Goal: Transaction & Acquisition: Purchase product/service

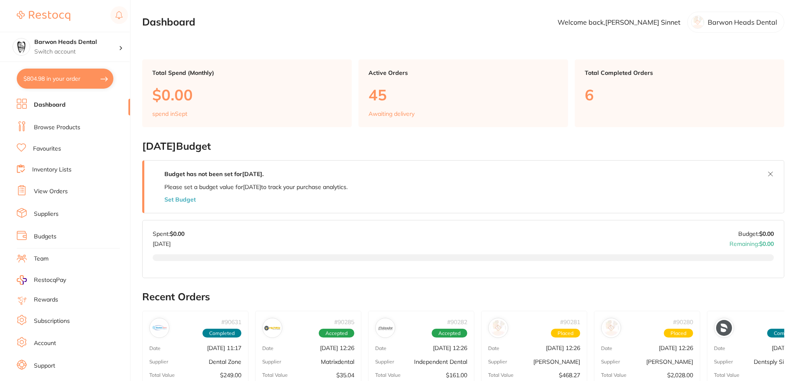
click at [71, 82] on button "$804.98 in your order" at bounding box center [65, 79] width 97 height 20
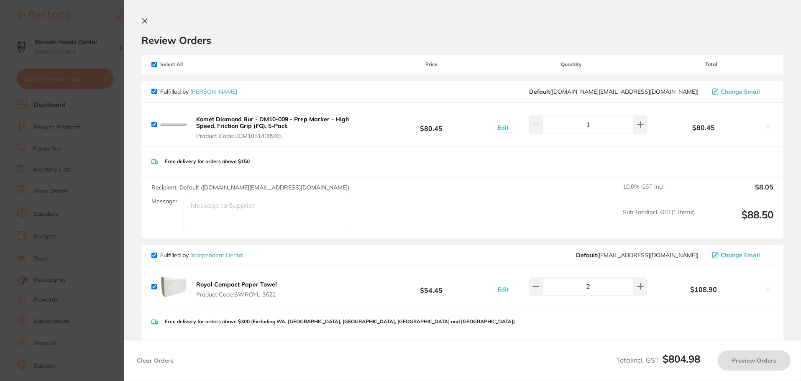
checkbox input "true"
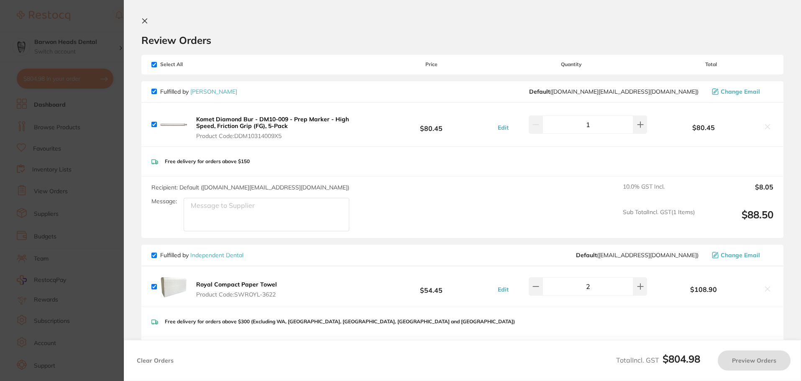
checkbox input "true"
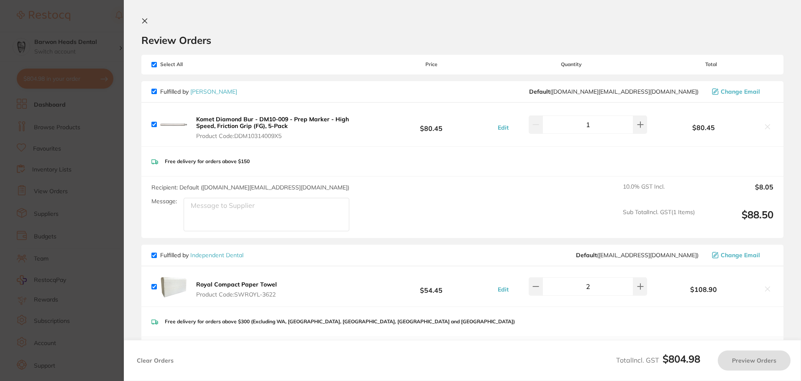
checkbox input "true"
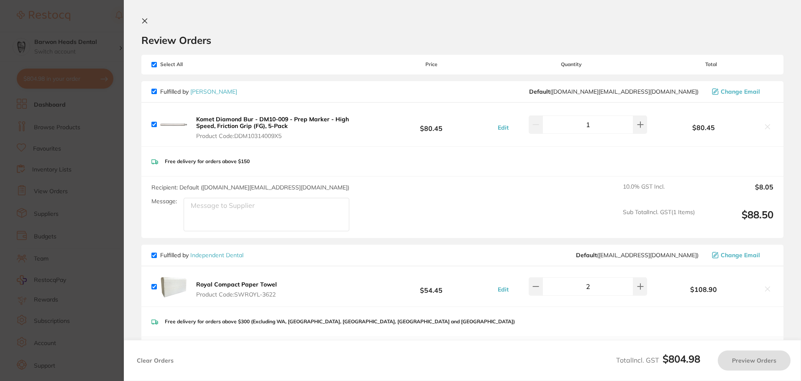
checkbox input "true"
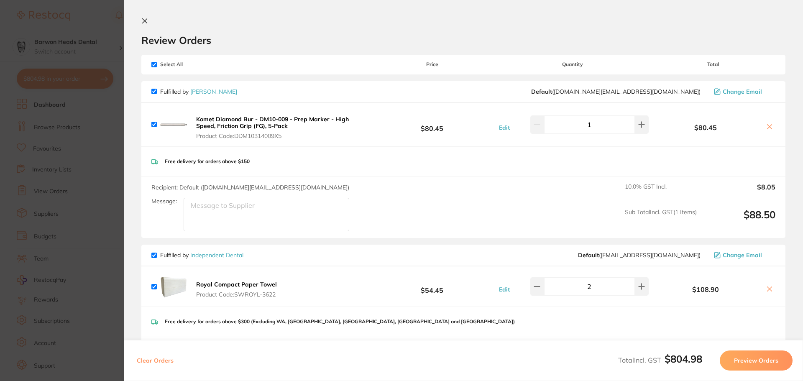
click at [143, 20] on icon at bounding box center [144, 21] width 7 height 7
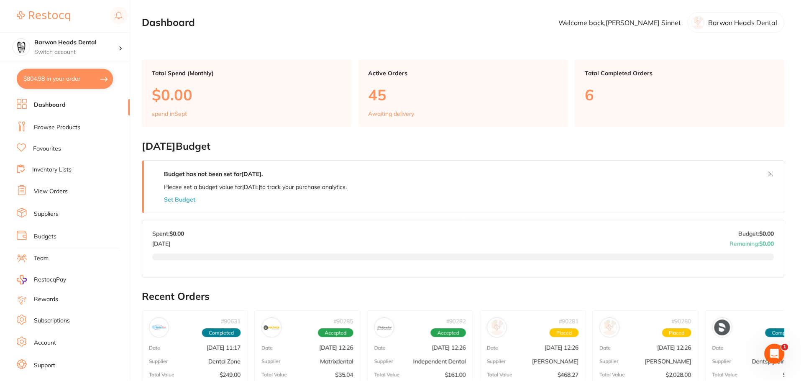
scroll to position [42, 0]
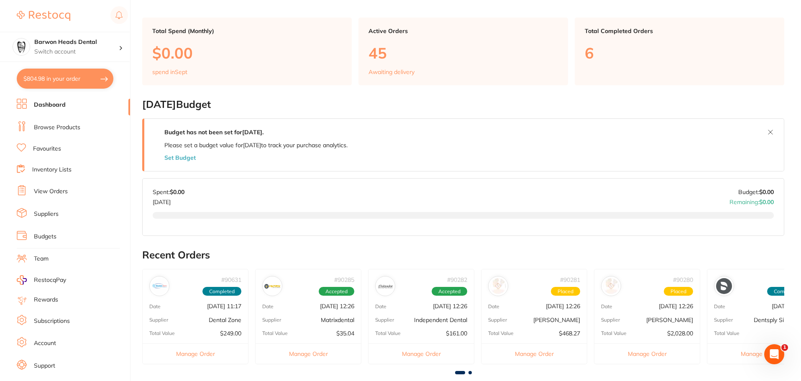
click at [52, 75] on button "$804.98 in your order" at bounding box center [65, 79] width 97 height 20
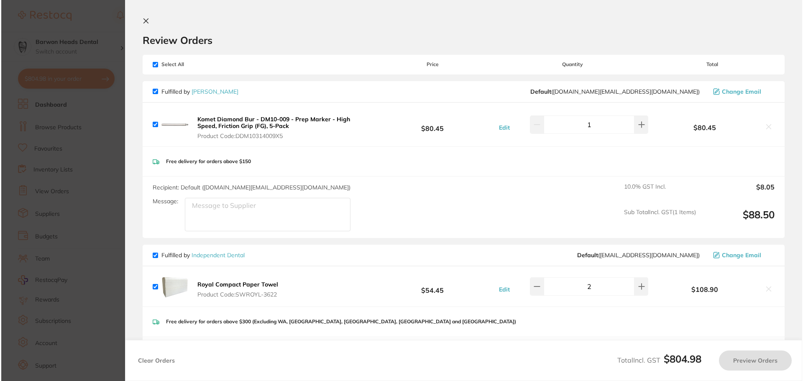
scroll to position [0, 0]
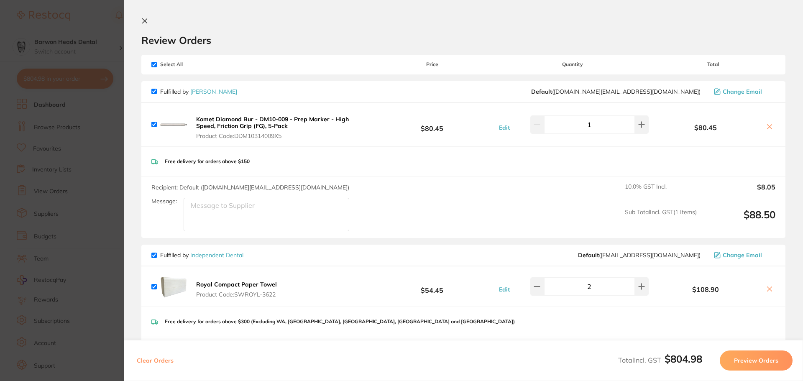
drag, startPoint x: 143, startPoint y: 23, endPoint x: 112, endPoint y: 66, distance: 53.4
click at [143, 23] on icon at bounding box center [145, 21] width 5 height 5
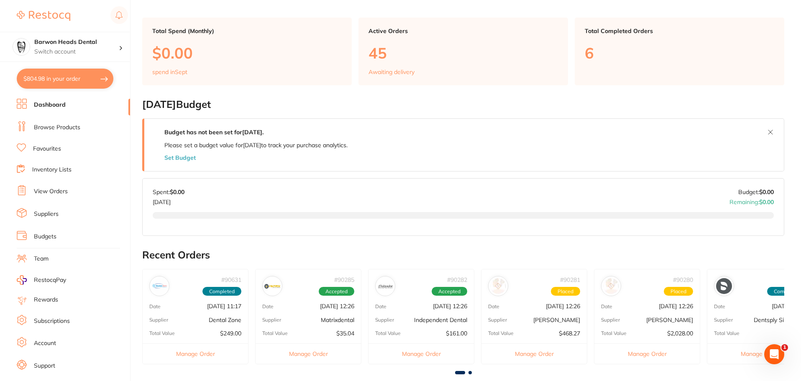
click at [64, 128] on link "Browse Products" at bounding box center [57, 127] width 46 height 8
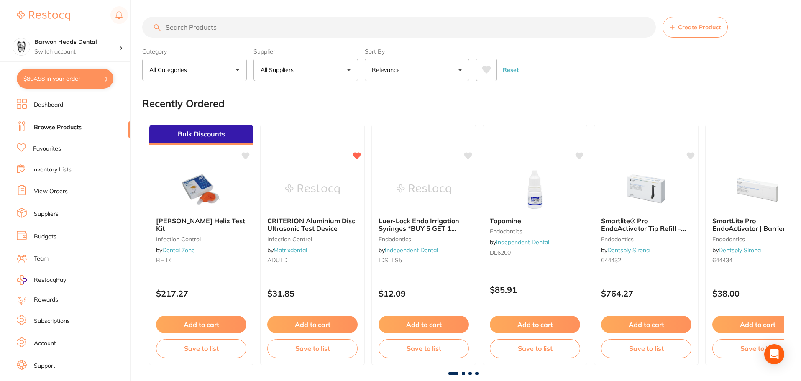
click at [230, 28] on input "search" at bounding box center [398, 27] width 513 height 21
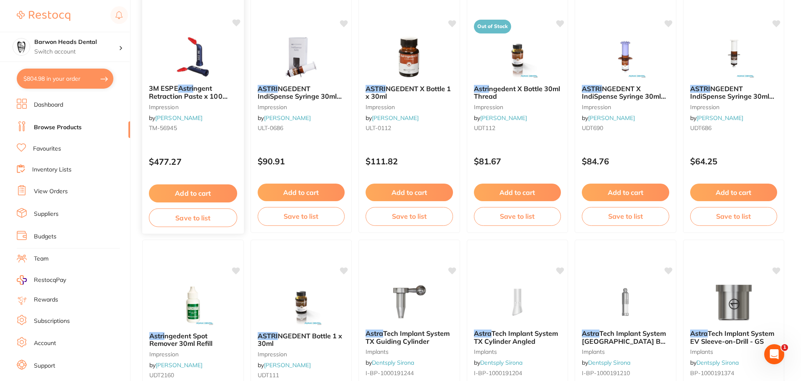
scroll to position [42, 0]
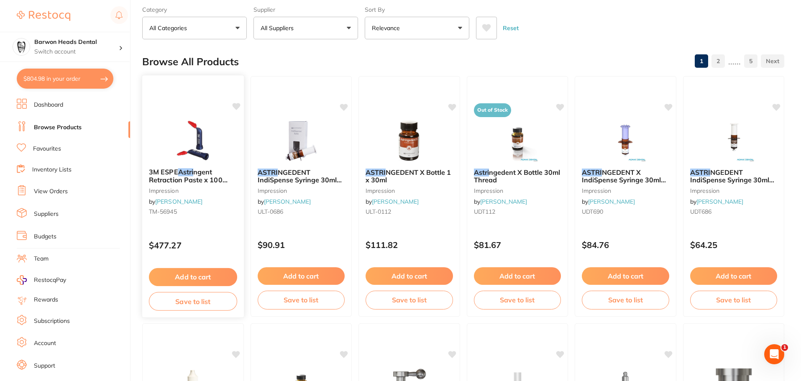
type input "astri"
click at [201, 191] on small "impression" at bounding box center [193, 190] width 88 height 7
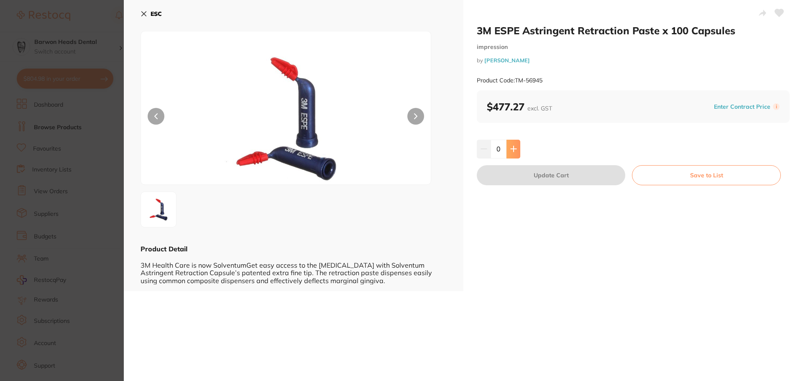
click at [514, 147] on icon at bounding box center [513, 148] width 7 height 7
type input "1"
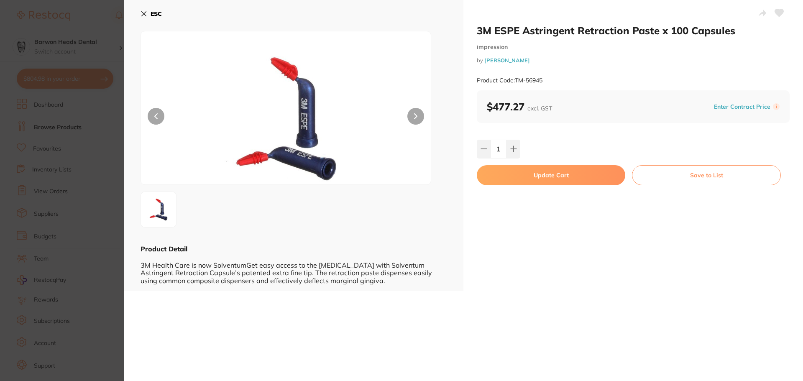
click at [597, 175] on button "Update Cart" at bounding box center [551, 175] width 148 height 20
checkbox input "false"
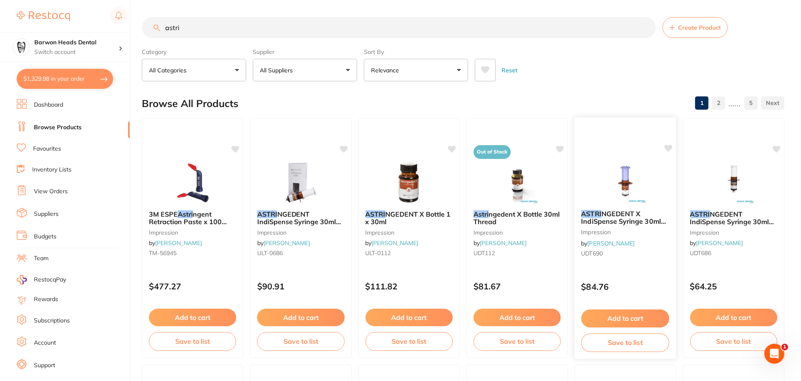
scroll to position [42, 0]
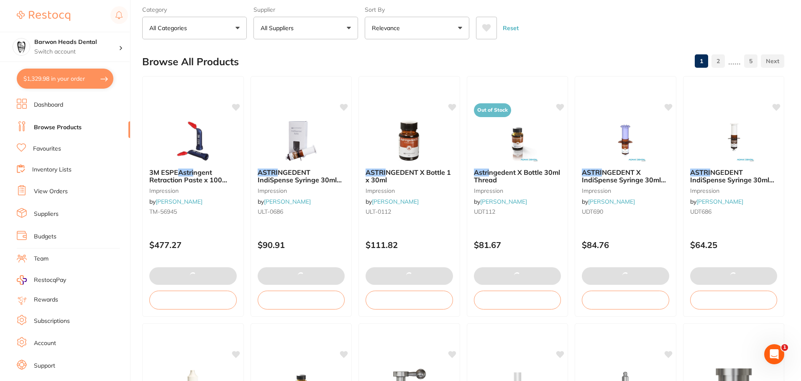
click at [300, 60] on div "Browse All Products 1 2 ...... 5" at bounding box center [463, 62] width 642 height 28
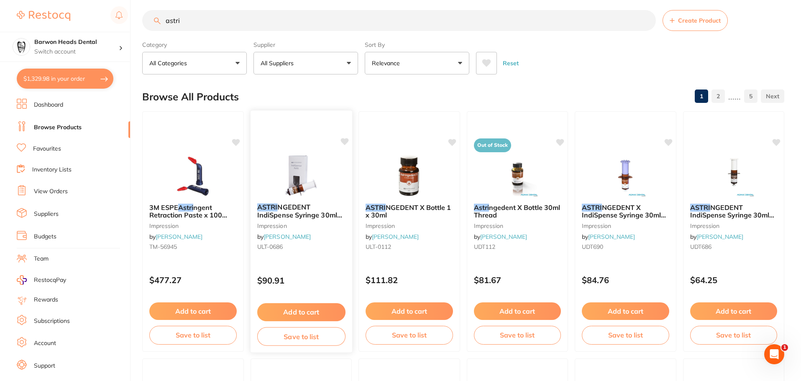
scroll to position [0, 0]
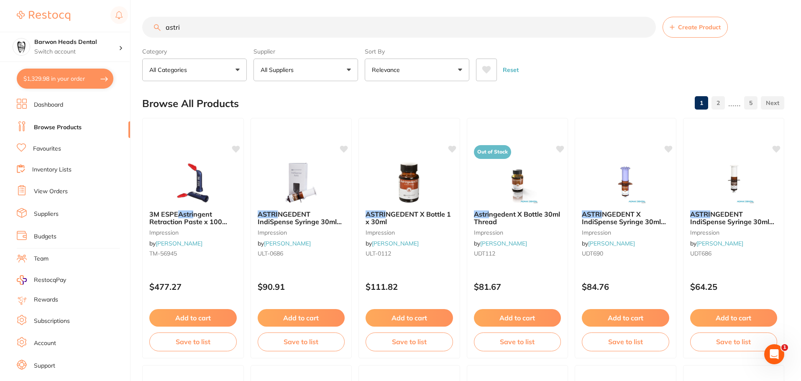
drag, startPoint x: 219, startPoint y: 33, endPoint x: 111, endPoint y: 31, distance: 107.9
click at [111, 31] on div "$1,329.98 Barwon Heads Dental Switch account Barwon Heads Dental Queenscliff Fa…" at bounding box center [400, 190] width 801 height 381
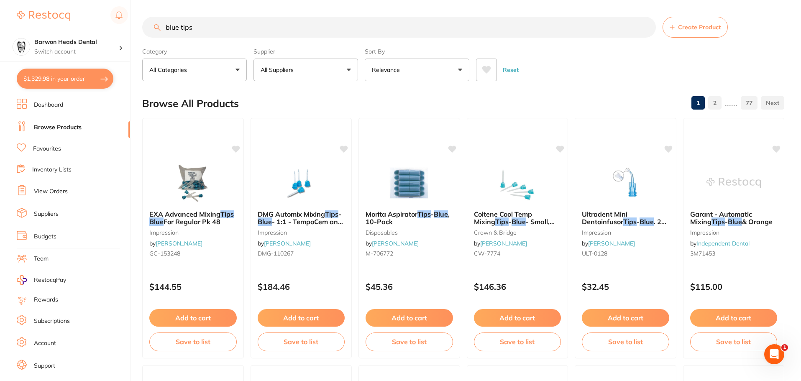
click at [179, 25] on input "blue tips" at bounding box center [398, 27] width 513 height 21
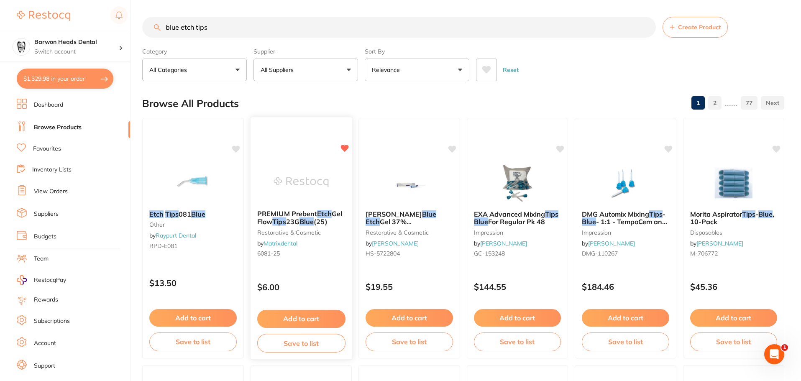
type input "blue etch tips"
click at [323, 312] on button "Add to cart" at bounding box center [301, 319] width 88 height 18
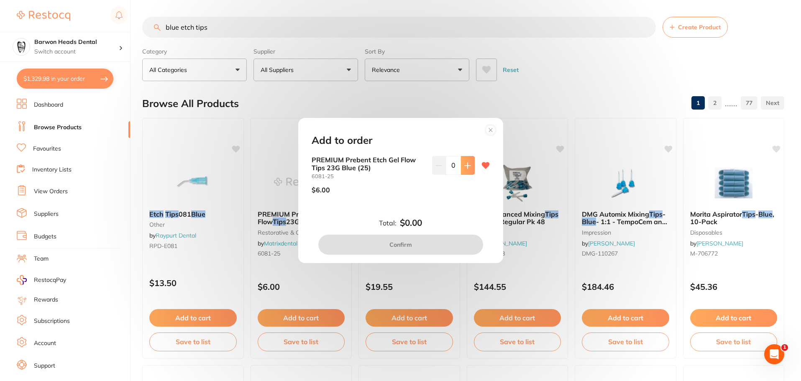
click at [468, 166] on icon at bounding box center [467, 165] width 7 height 7
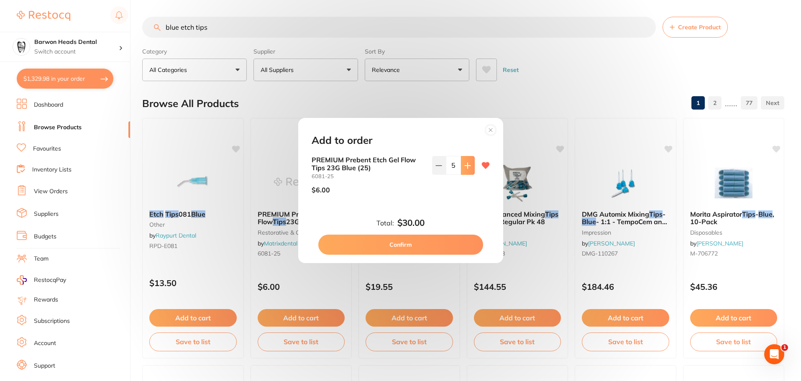
click at [468, 166] on icon at bounding box center [467, 165] width 7 height 7
type input "6"
click at [417, 246] on button "Confirm" at bounding box center [400, 245] width 165 height 20
checkbox input "false"
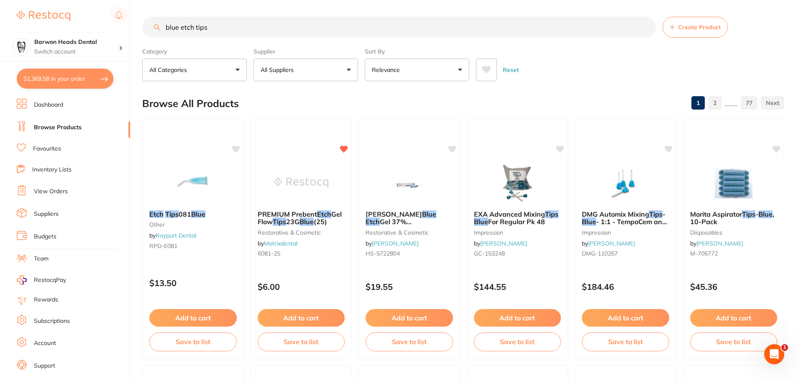
drag, startPoint x: 217, startPoint y: 21, endPoint x: 41, endPoint y: 8, distance: 175.6
click at [41, 8] on div "$1,369.58 Barwon Heads Dental Switch account Barwon Heads Dental Queenscliff Fa…" at bounding box center [400, 190] width 801 height 381
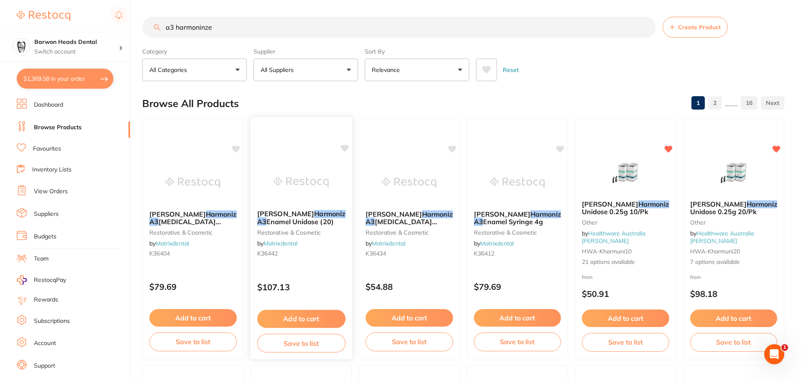
type input "a3 harmoninze"
click at [309, 324] on button "Add to cart" at bounding box center [301, 319] width 88 height 18
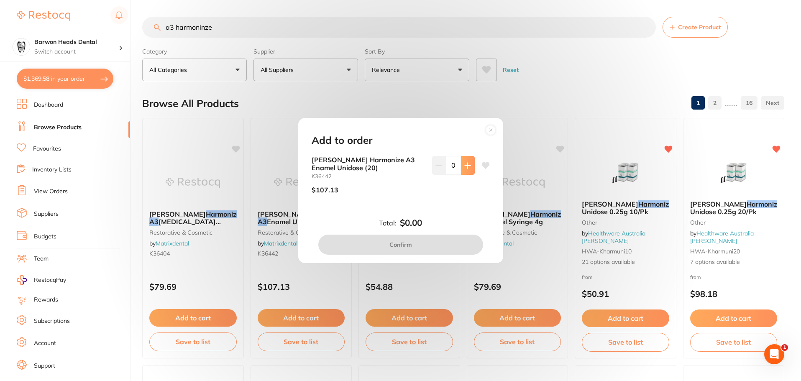
click at [472, 166] on button at bounding box center [468, 165] width 14 height 18
type input "1"
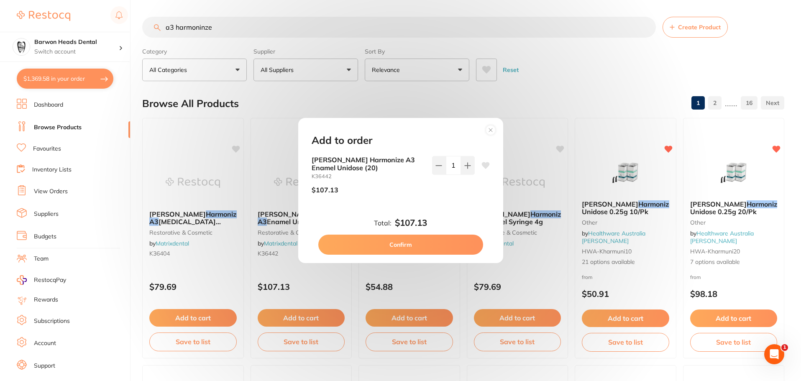
click at [429, 248] on button "Confirm" at bounding box center [400, 245] width 165 height 20
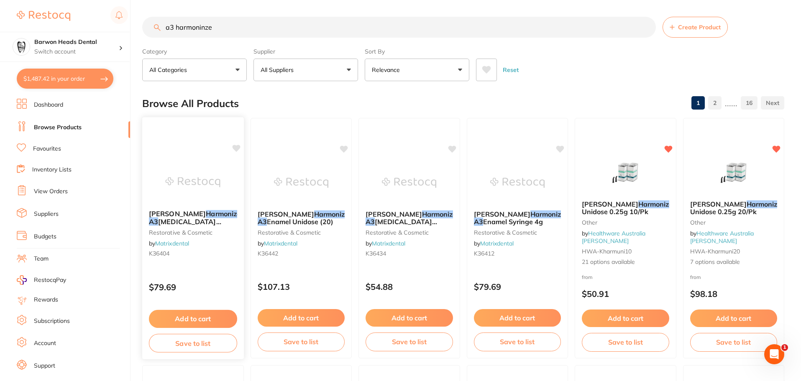
click at [211, 317] on button "Add to cart" at bounding box center [193, 319] width 88 height 18
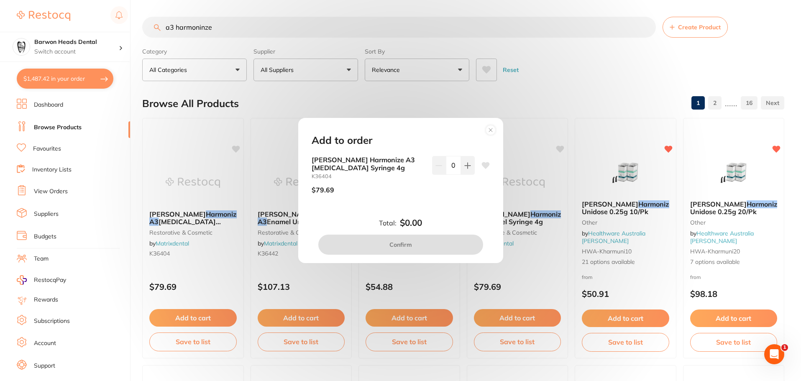
click at [490, 132] on circle at bounding box center [490, 130] width 10 height 10
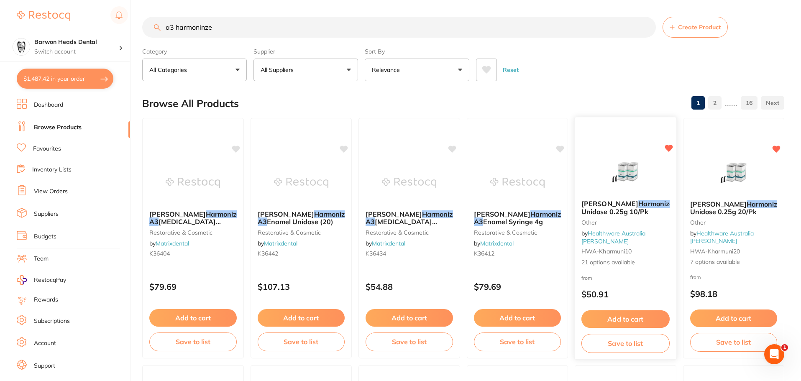
click at [641, 216] on span "Composite Unidose 0.25g 10/Pk" at bounding box center [643, 207] width 125 height 16
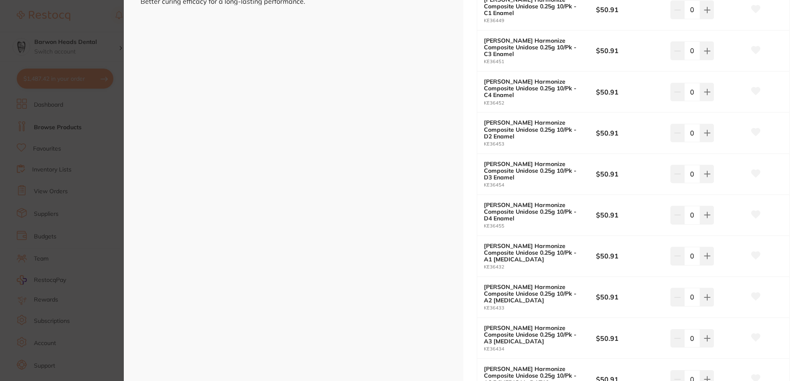
scroll to position [376, 0]
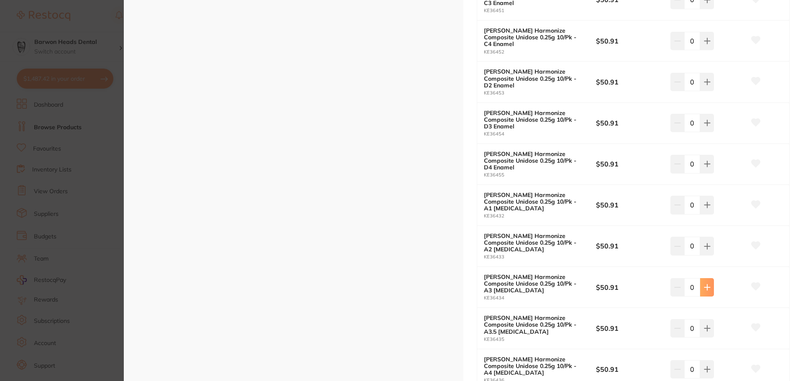
click at [704, 284] on icon at bounding box center [706, 286] width 5 height 5
type input "1"
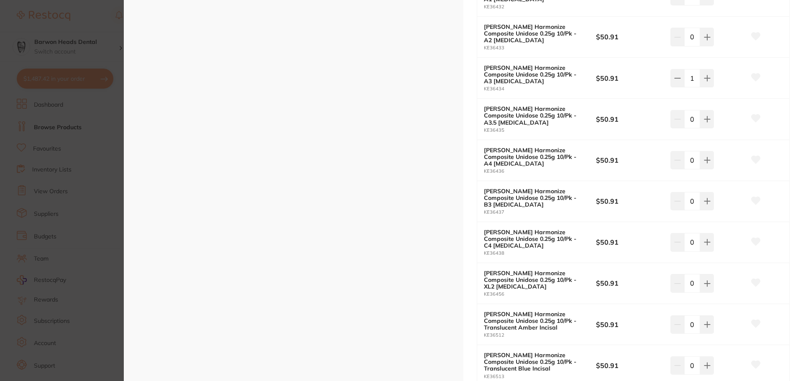
scroll to position [794, 0]
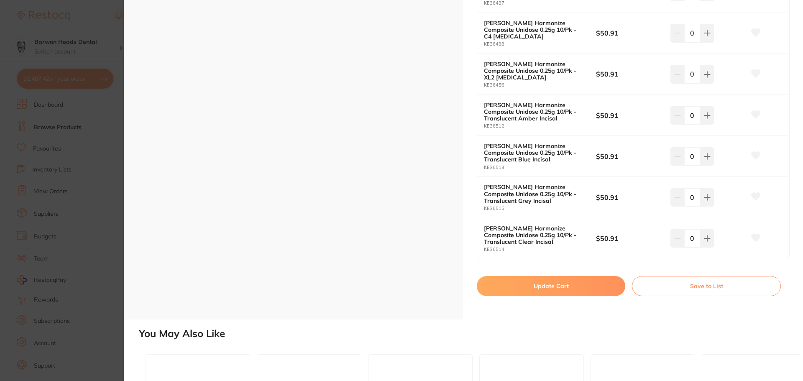
click at [556, 276] on button "Update Cart" at bounding box center [551, 286] width 148 height 20
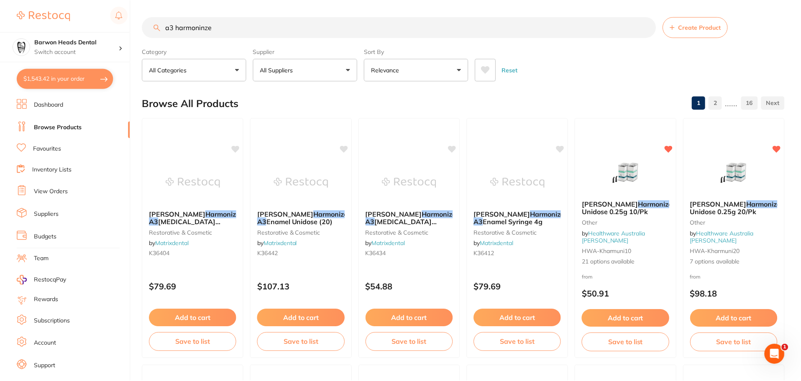
scroll to position [1, 0]
click at [737, 245] on div "Kerr Harmonize Composite Unidose 0.25g 20/Pk other by Healthware Australia Ridl…" at bounding box center [733, 232] width 102 height 80
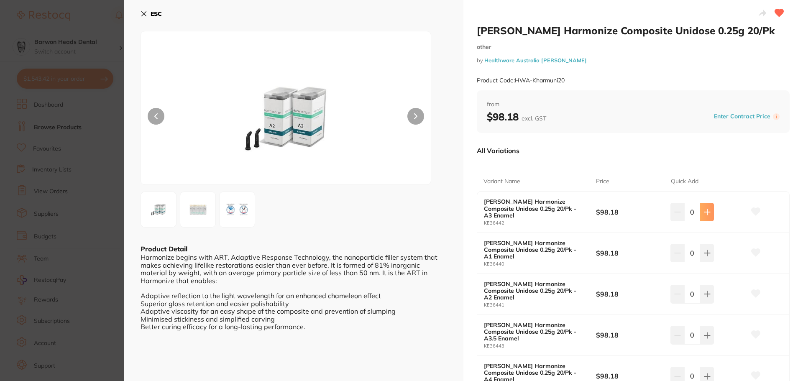
click at [705, 212] on icon at bounding box center [706, 211] width 5 height 5
type input "1"
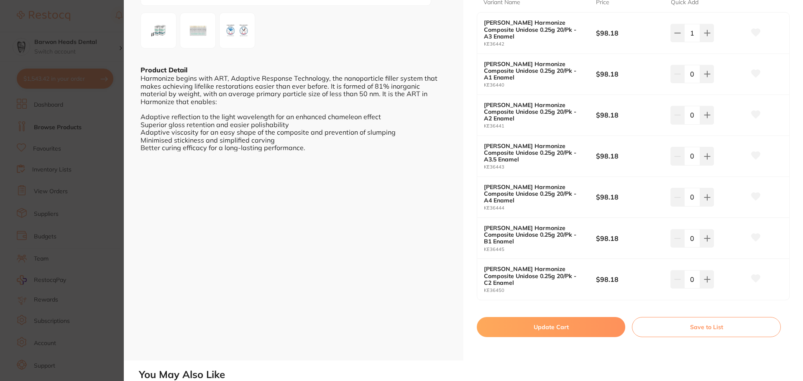
scroll to position [209, 0]
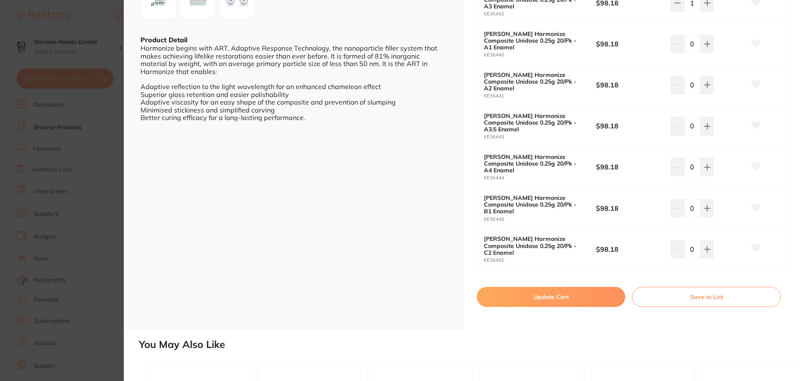
click at [563, 287] on button "Update Cart" at bounding box center [551, 297] width 148 height 20
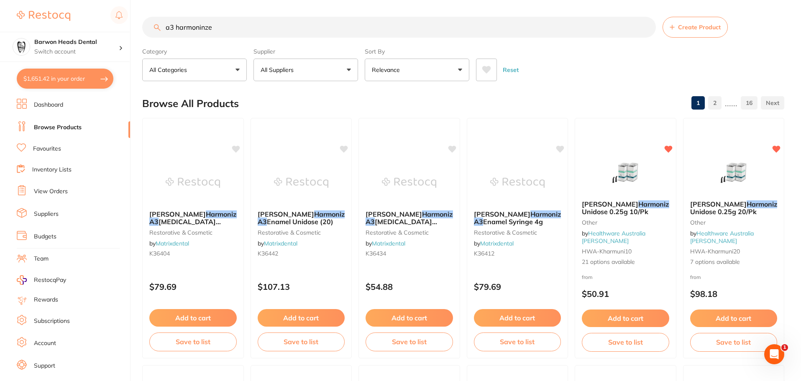
click at [75, 79] on button "$1,651.42 in your order" at bounding box center [65, 79] width 97 height 20
checkbox input "true"
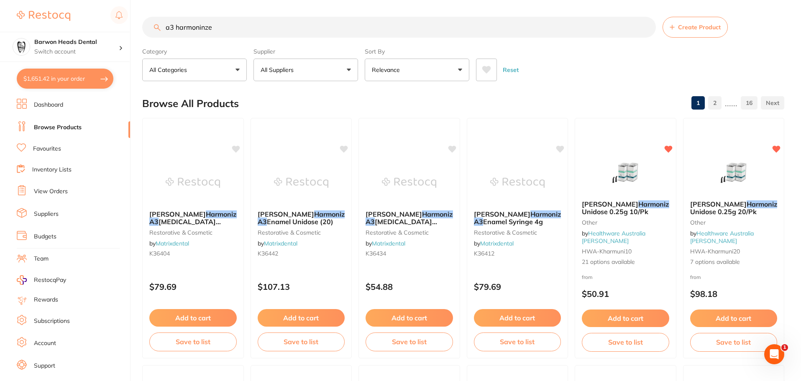
checkbox input "true"
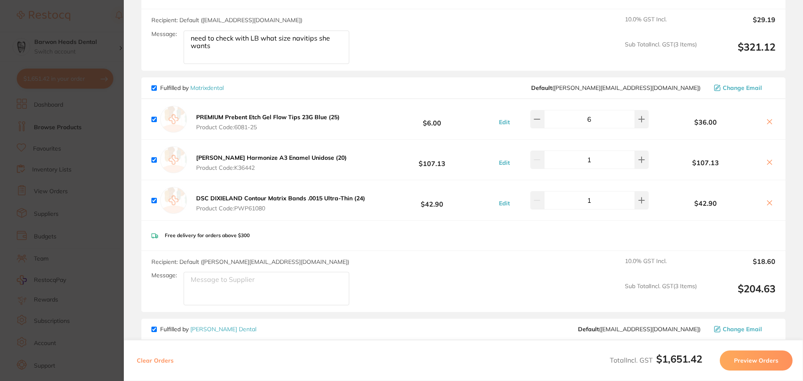
scroll to position [627, 0]
click at [769, 159] on icon at bounding box center [769, 162] width 7 height 7
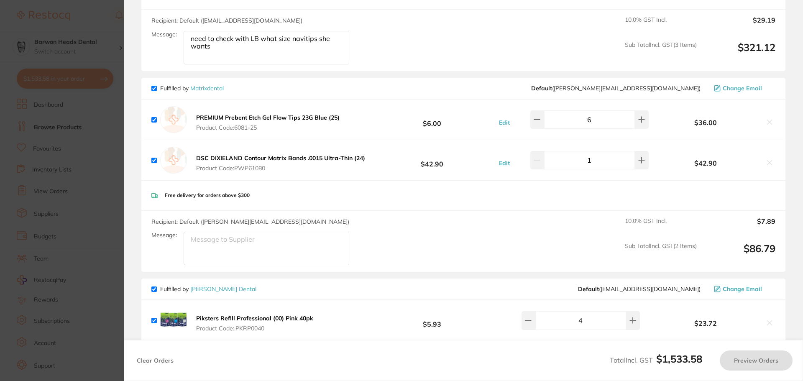
click at [400, 233] on div "Recipient: Default ( peter@matrixdental.com.au ) Message: 10.0 % GST Incl. $7.8…" at bounding box center [463, 241] width 644 height 61
checkbox input "true"
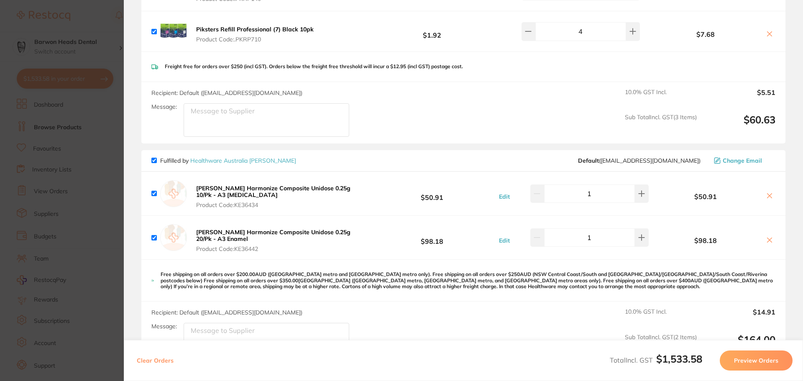
scroll to position [1003, 0]
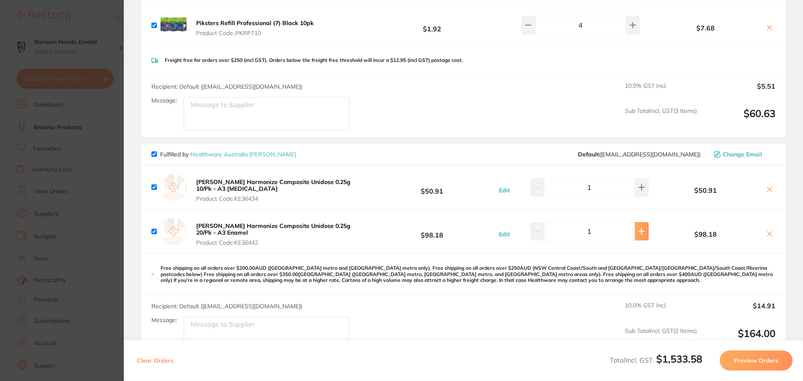
click at [635, 225] on button at bounding box center [642, 231] width 14 height 18
type input "2"
click at [639, 184] on icon at bounding box center [641, 187] width 7 height 7
type input "2"
click at [503, 277] on div "Free shipping on all orders over $200.00AUD ([GEOGRAPHIC_DATA] metro and [GEOGR…" at bounding box center [463, 274] width 644 height 42
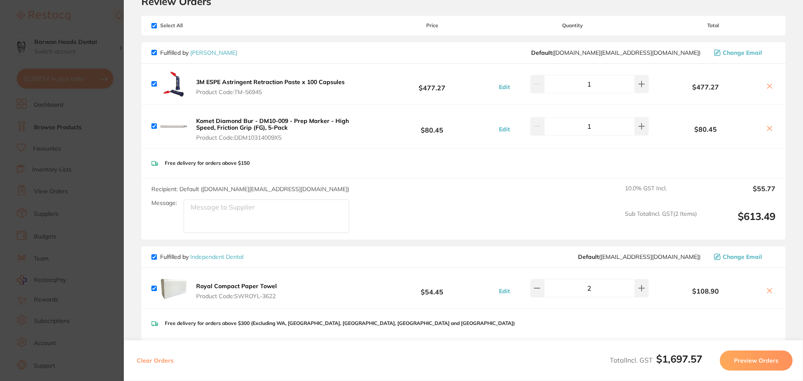
scroll to position [0, 0]
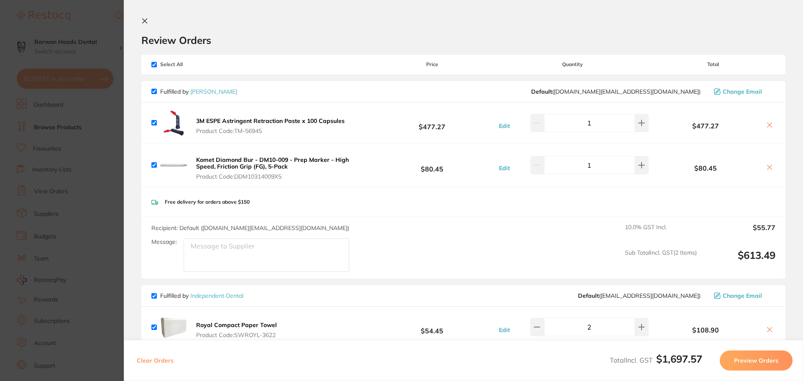
click at [143, 23] on icon at bounding box center [144, 21] width 7 height 7
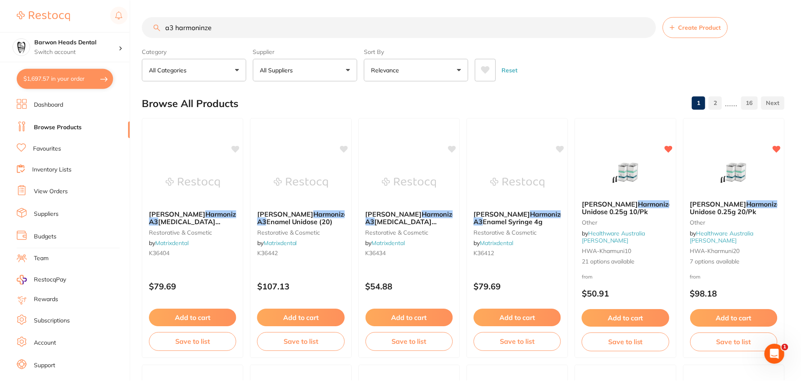
scroll to position [0, 0]
drag, startPoint x: 232, startPoint y: 27, endPoint x: 26, endPoint y: 25, distance: 206.1
click at [26, 25] on div "$1,697.57 Barwon Heads Dental Switch account Barwon Heads Dental Queenscliff Fa…" at bounding box center [400, 190] width 801 height 381
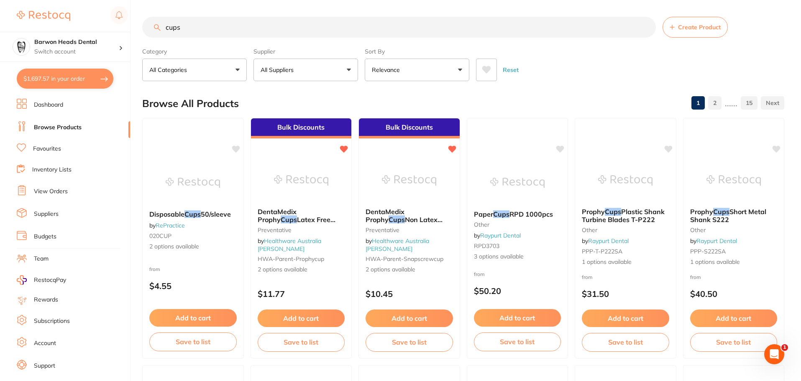
scroll to position [0, 0]
click at [163, 27] on input "cups" at bounding box center [398, 27] width 513 height 21
type input "plastic cups"
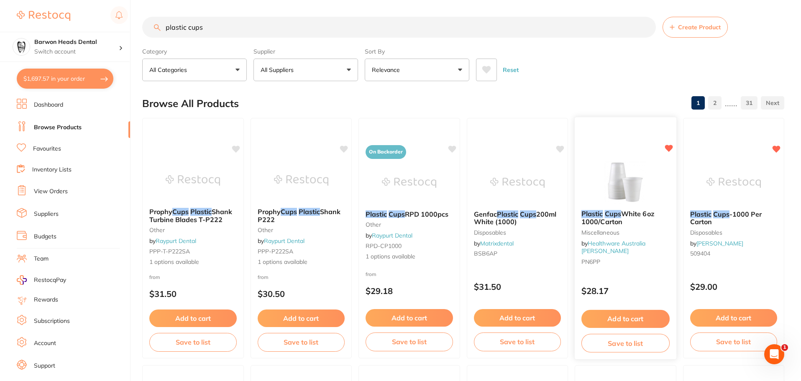
click at [615, 314] on button "Add to cart" at bounding box center [625, 319] width 88 height 18
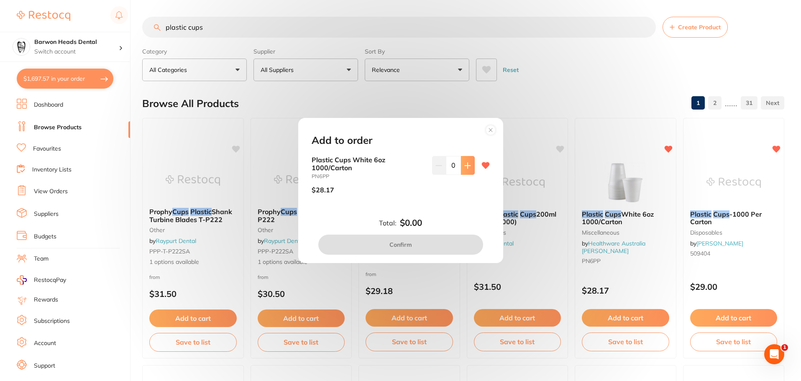
click at [467, 161] on button at bounding box center [468, 165] width 14 height 18
type input "1"
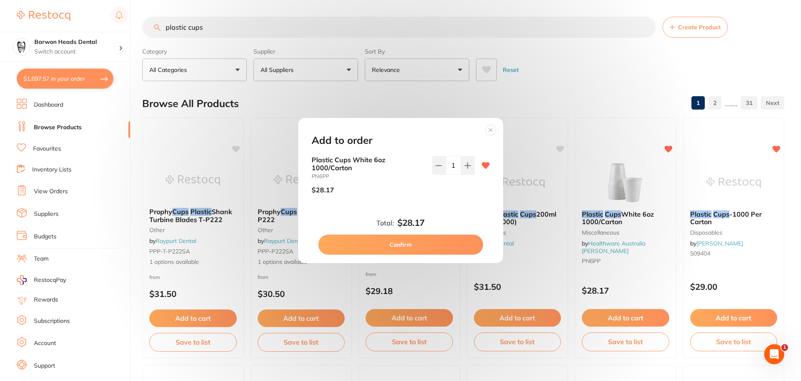
click at [412, 243] on button "Confirm" at bounding box center [400, 245] width 165 height 20
checkbox input "false"
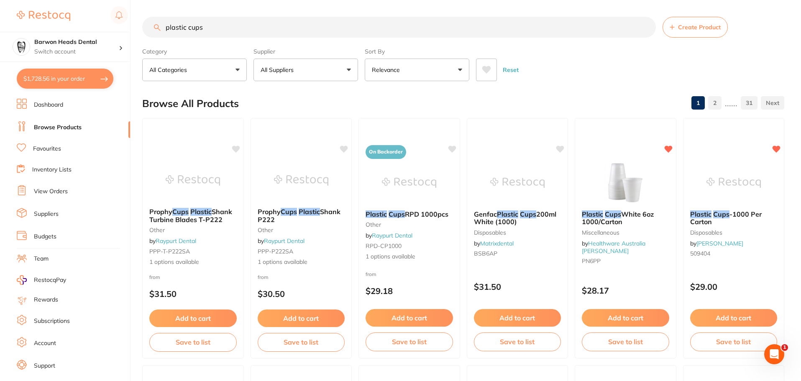
click at [607, 95] on div "Browse All Products 1 2 ...... 31" at bounding box center [463, 103] width 642 height 28
drag, startPoint x: 249, startPoint y: 36, endPoint x: 125, endPoint y: 31, distance: 124.7
click at [125, 31] on div "$1,728.56 Barwon Heads Dental Switch account Barwon Heads Dental Queenscliff Fa…" at bounding box center [400, 190] width 801 height 381
paste input "Syringe Barrier Sleeves 6.5cm x 25cm With Opening"
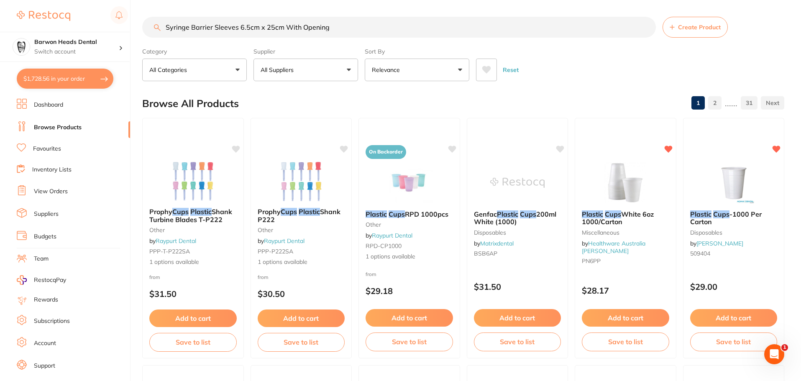
drag, startPoint x: 349, startPoint y: 29, endPoint x: 239, endPoint y: 29, distance: 110.0
click at [239, 29] on input "Syringe Barrier Sleeves 6.5cm x 25cm With Opening" at bounding box center [398, 27] width 513 height 21
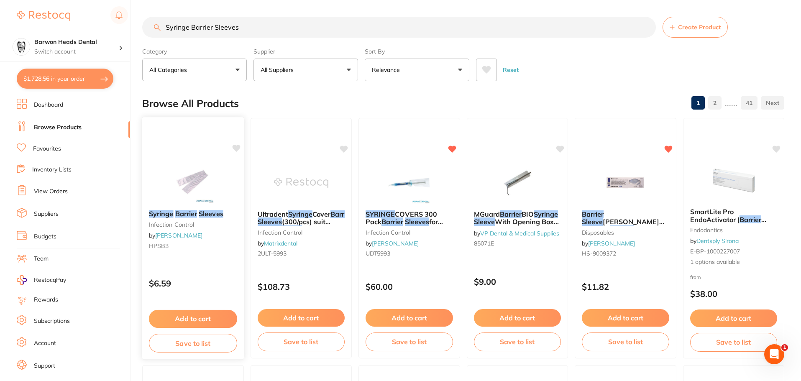
type input "Syringe Barrier Sleeves"
click at [217, 212] on em "Sleeves" at bounding box center [211, 213] width 25 height 8
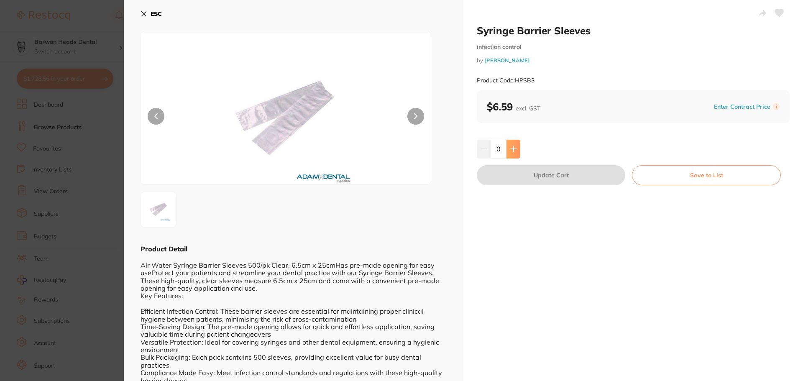
click at [510, 149] on icon at bounding box center [512, 148] width 5 height 5
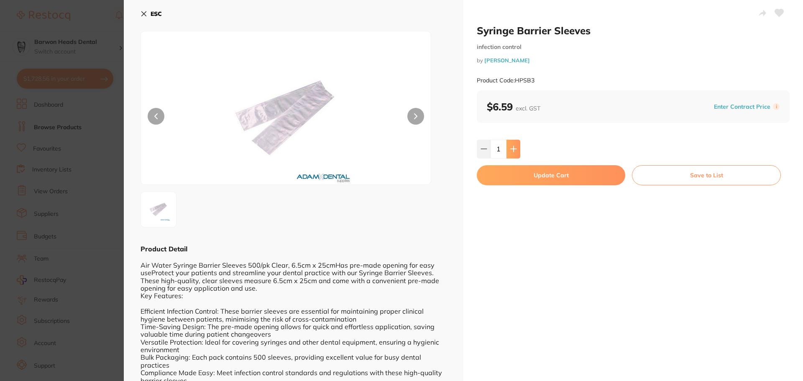
click at [510, 149] on icon at bounding box center [512, 148] width 5 height 5
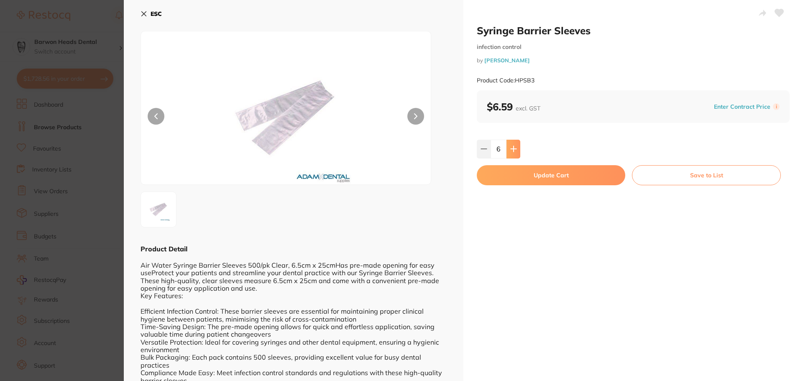
click at [510, 149] on icon at bounding box center [512, 148] width 5 height 5
type input "8"
click at [546, 176] on button "Update Cart" at bounding box center [551, 175] width 148 height 20
checkbox input "false"
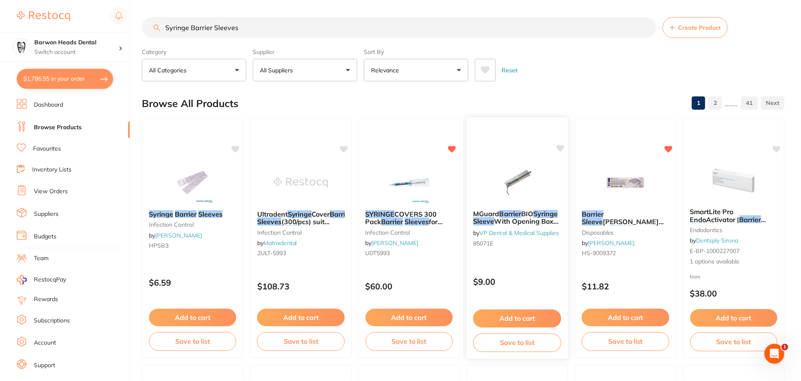
scroll to position [1, 0]
drag, startPoint x: 262, startPoint y: 28, endPoint x: 143, endPoint y: 26, distance: 119.2
click at [143, 26] on input "Syringe Barrier Sleeves" at bounding box center [398, 26] width 513 height 21
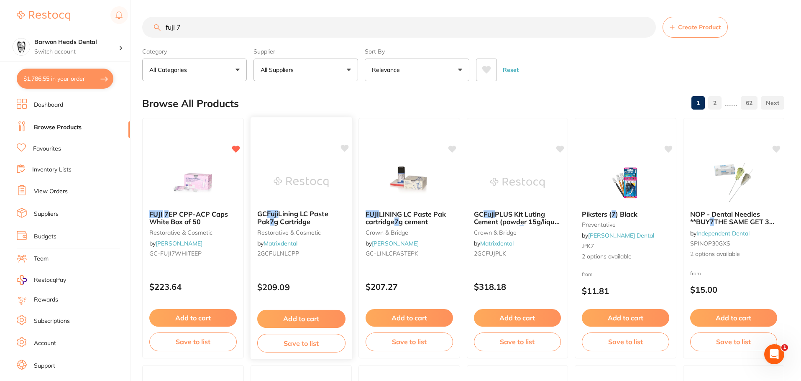
scroll to position [0, 0]
drag, startPoint x: 212, startPoint y: 28, endPoint x: 68, endPoint y: 24, distance: 144.7
click at [68, 24] on div "$1,786.55 Barwon Heads Dental Switch account Barwon Heads Dental Queenscliff Fa…" at bounding box center [400, 190] width 801 height 381
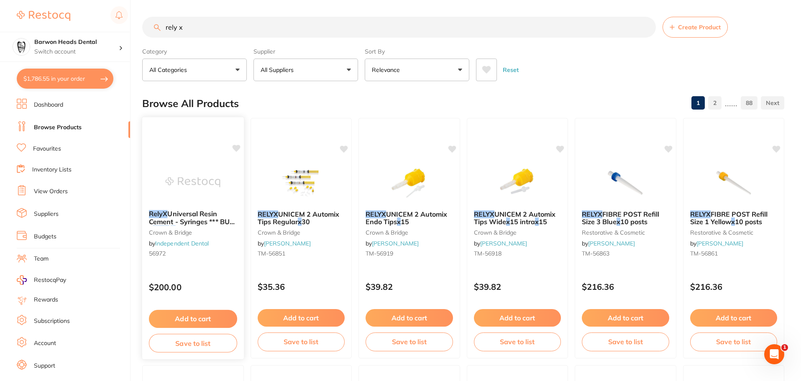
click at [193, 225] on span "Universal Resin Cement - Syringes *** BUY 3" at bounding box center [192, 221] width 86 height 24
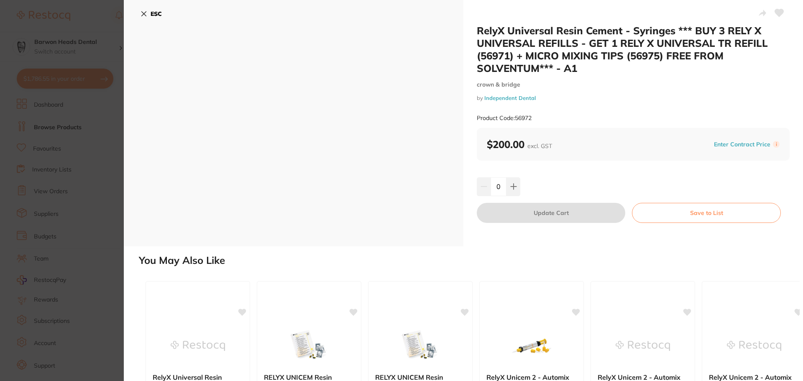
click at [143, 15] on icon at bounding box center [144, 14] width 5 height 5
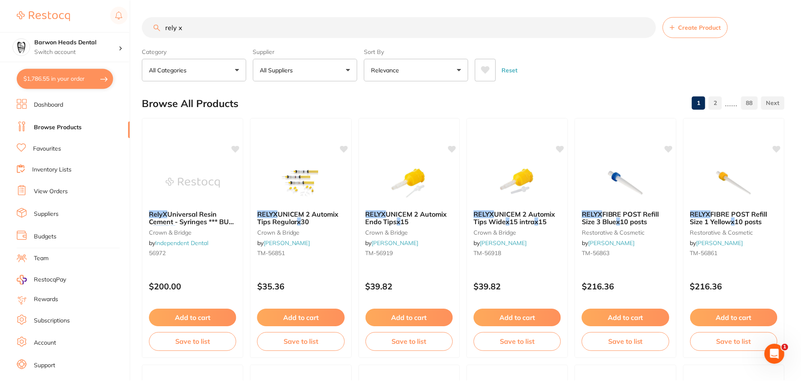
scroll to position [1, 0]
click at [210, 24] on input "rely x" at bounding box center [398, 26] width 513 height 21
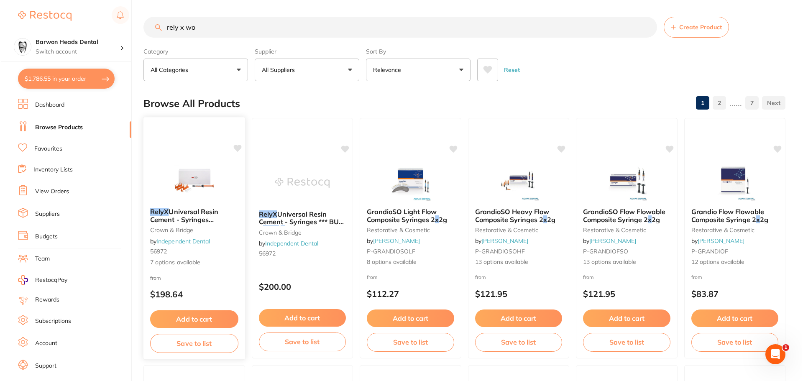
scroll to position [0, 0]
type input "rely x wo"
click at [208, 212] on span "Universal Resin Cement - Syringes **temporary out of stock**" at bounding box center [191, 219] width 84 height 24
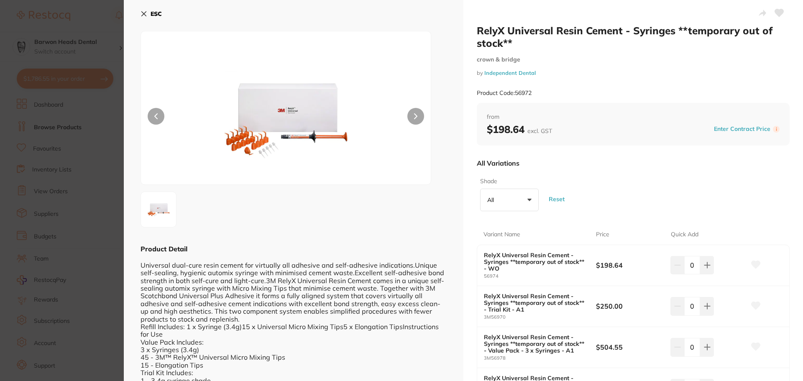
click at [144, 7] on button "ESC" at bounding box center [150, 14] width 21 height 14
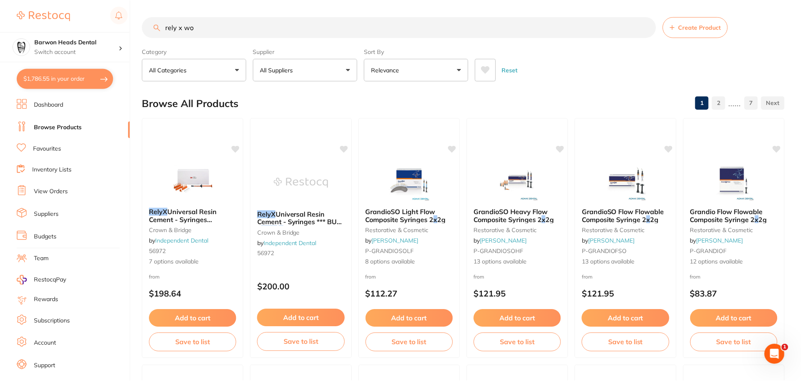
scroll to position [1, 0]
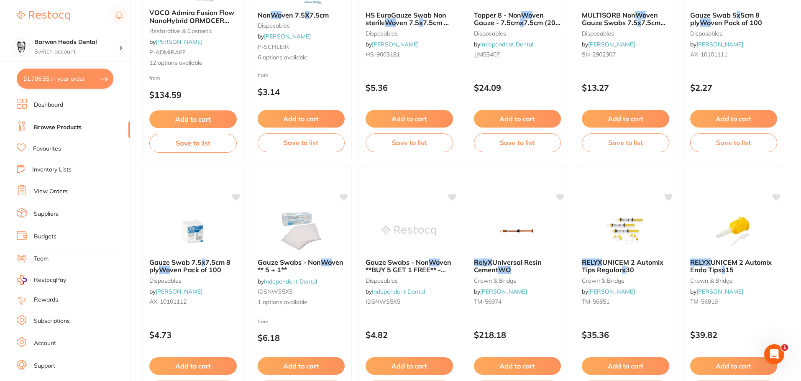
scroll to position [461, 0]
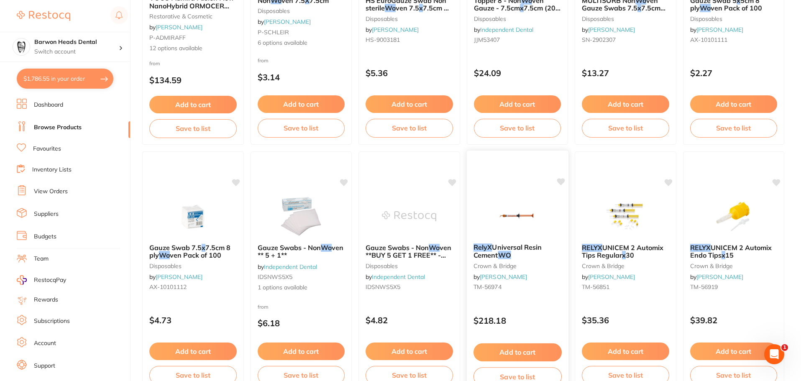
click at [513, 349] on button "Add to cart" at bounding box center [517, 352] width 88 height 18
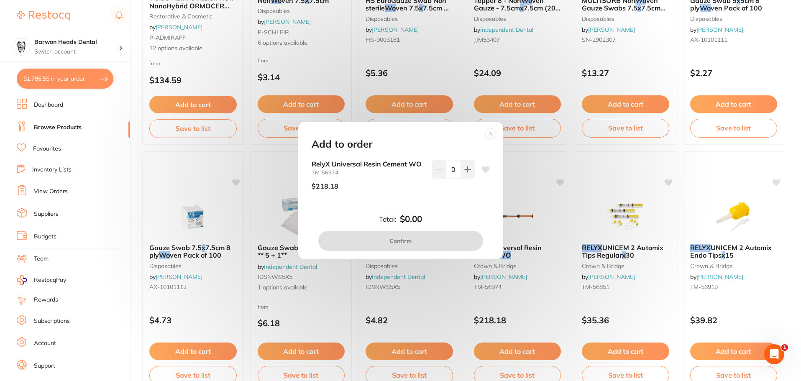
scroll to position [0, 0]
click at [465, 165] on button at bounding box center [468, 169] width 14 height 18
type input "1"
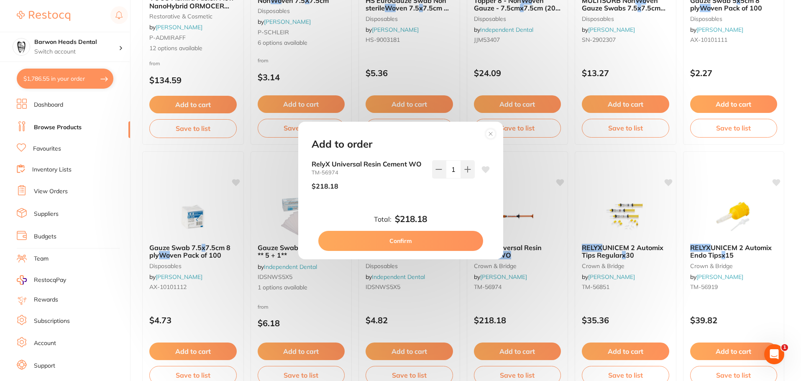
click at [408, 248] on button "Confirm" at bounding box center [400, 241] width 165 height 20
checkbox input "false"
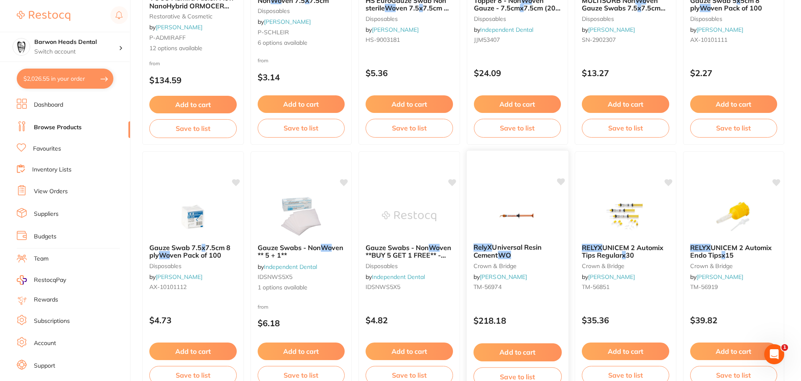
click at [508, 279] on link "[PERSON_NAME]" at bounding box center [503, 277] width 47 height 8
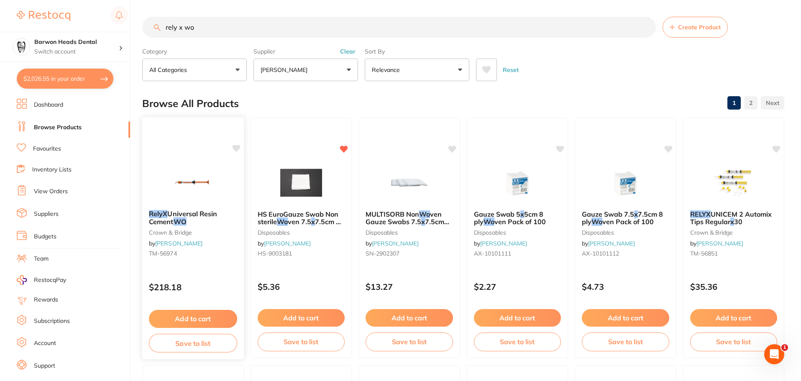
click at [191, 199] on img at bounding box center [193, 182] width 55 height 42
click at [198, 222] on b "RelyX Universal Resin Cement WO" at bounding box center [193, 217] width 88 height 15
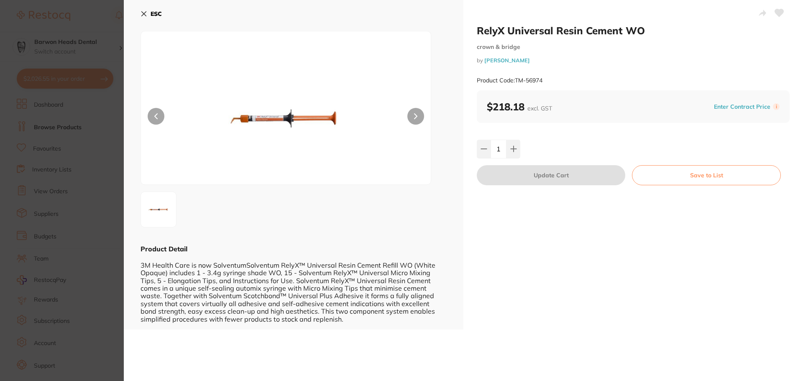
click at [147, 14] on icon at bounding box center [143, 13] width 7 height 7
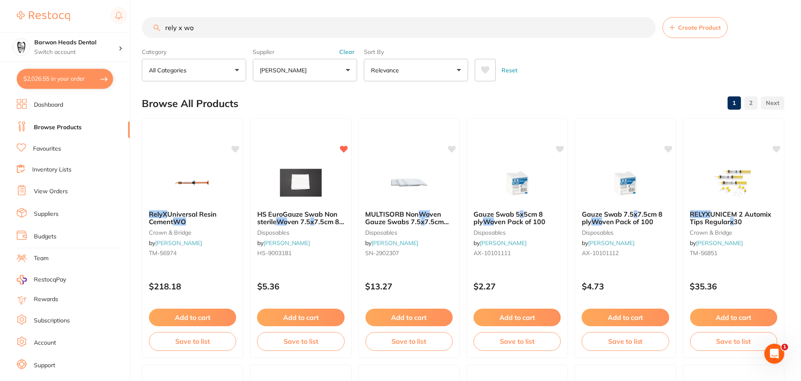
scroll to position [461, 0]
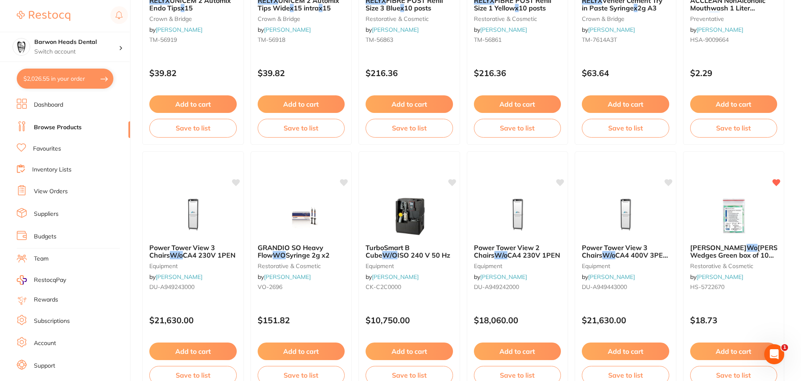
click at [47, 78] on button "$2,026.55 in your order" at bounding box center [65, 79] width 97 height 20
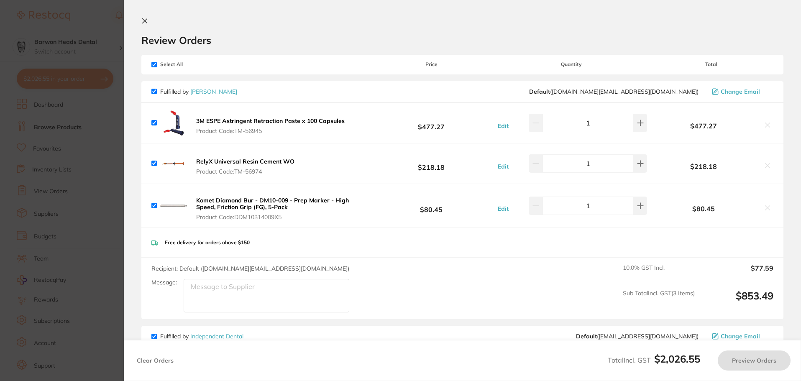
checkbox input "true"
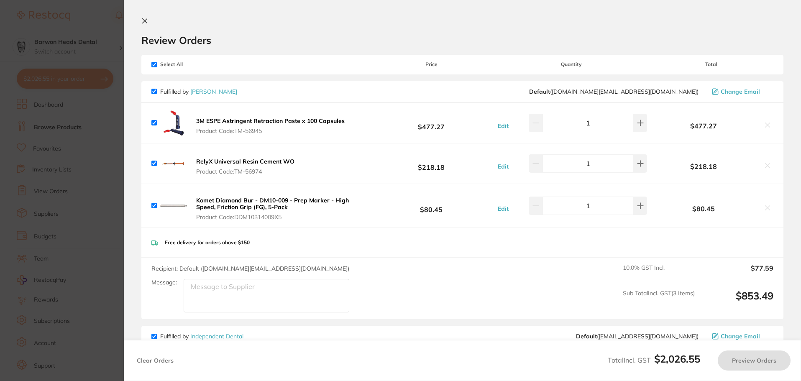
checkbox input "true"
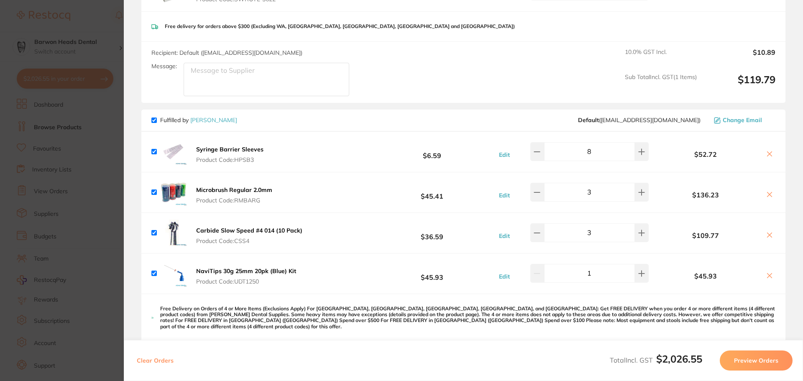
scroll to position [418, 0]
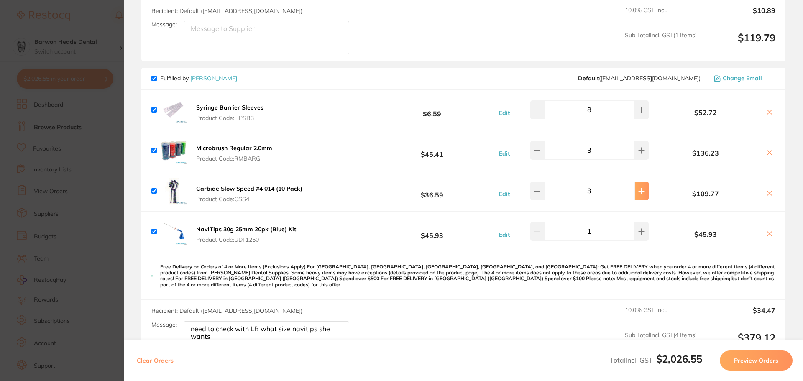
click at [639, 196] on button at bounding box center [642, 190] width 14 height 18
click at [541, 191] on button at bounding box center [537, 190] width 14 height 18
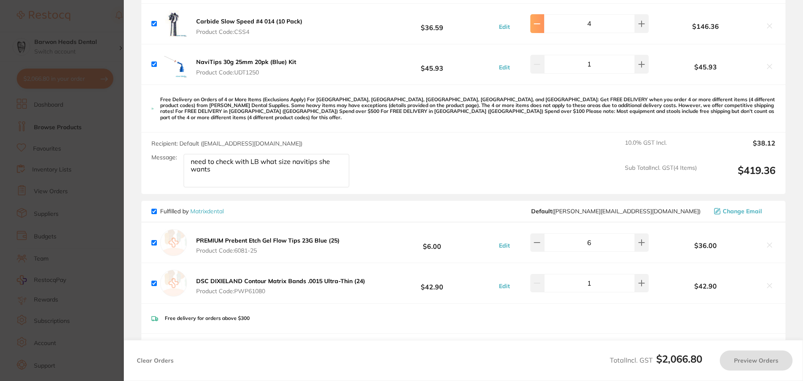
scroll to position [627, 0]
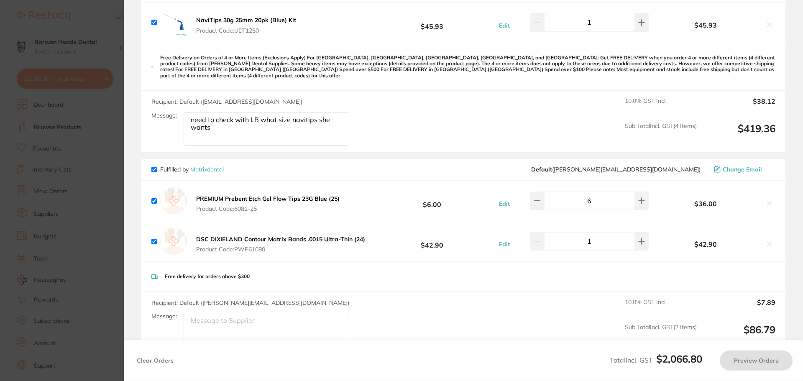
type input "3"
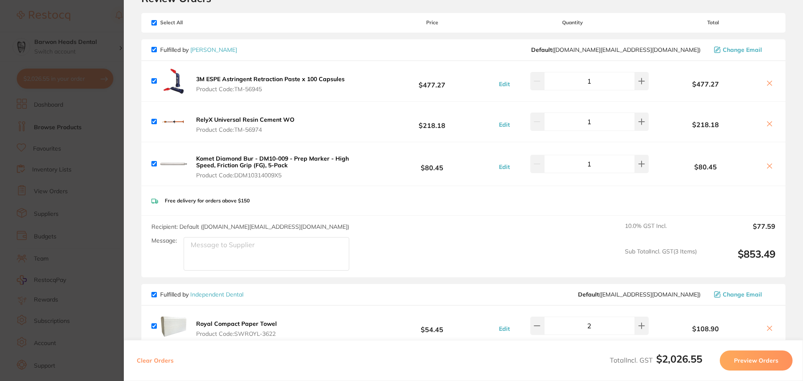
scroll to position [0, 0]
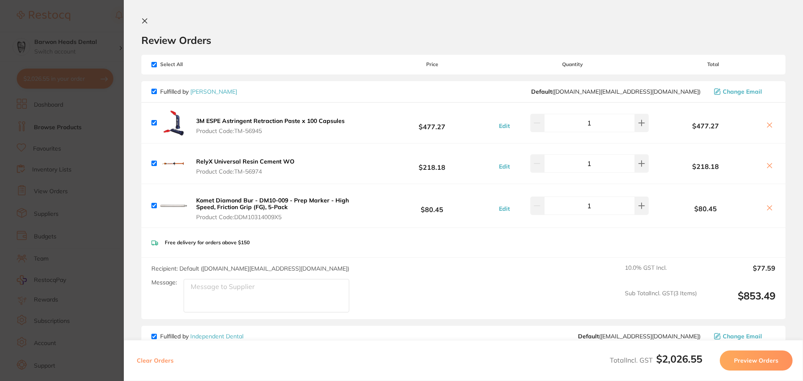
click at [145, 23] on icon at bounding box center [144, 21] width 7 height 7
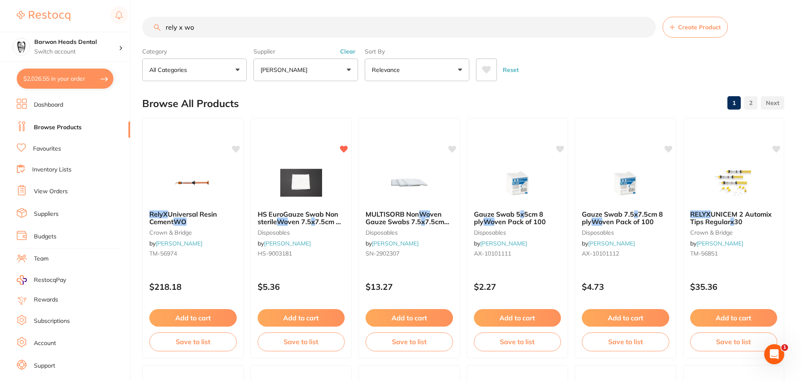
drag, startPoint x: 219, startPoint y: 27, endPoint x: 54, endPoint y: 18, distance: 165.4
click at [54, 18] on div "$2,026.55 Barwon Heads Dental Switch account Barwon Heads Dental Queenscliff Fa…" at bounding box center [400, 190] width 801 height 381
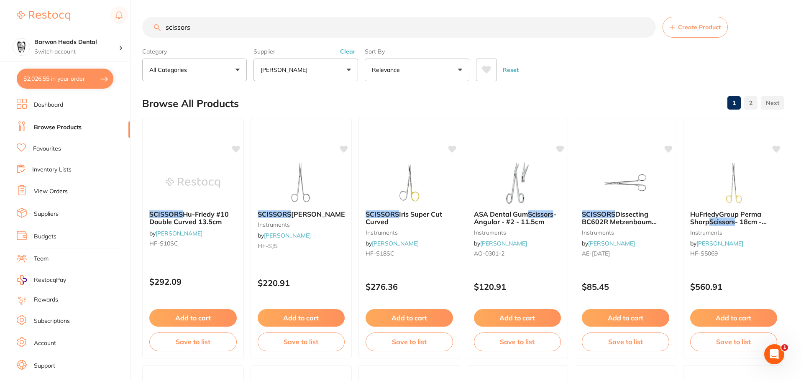
click at [221, 30] on input "scissors" at bounding box center [398, 27] width 513 height 21
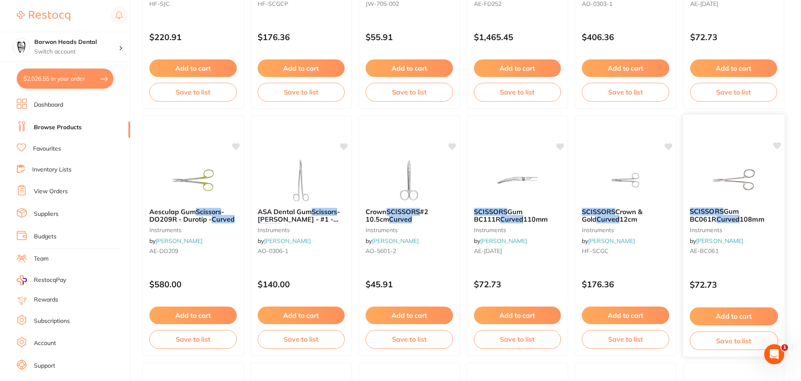
scroll to position [251, 0]
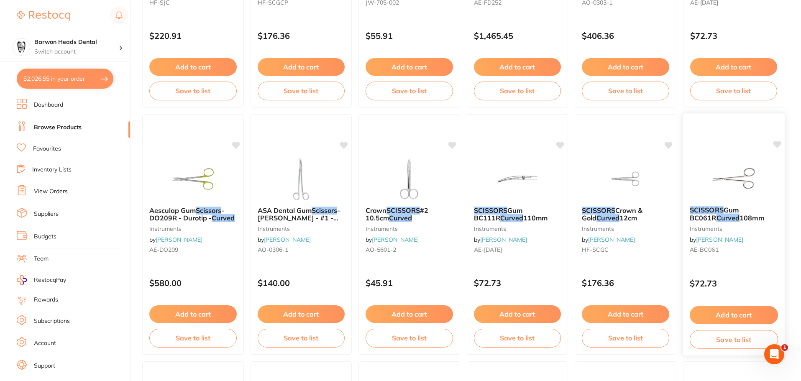
type input "scissors curved"
click at [733, 192] on img at bounding box center [733, 178] width 55 height 42
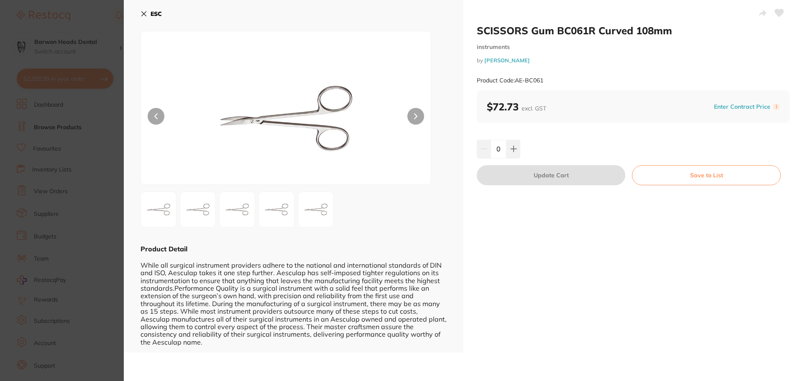
click at [202, 219] on img at bounding box center [198, 209] width 30 height 30
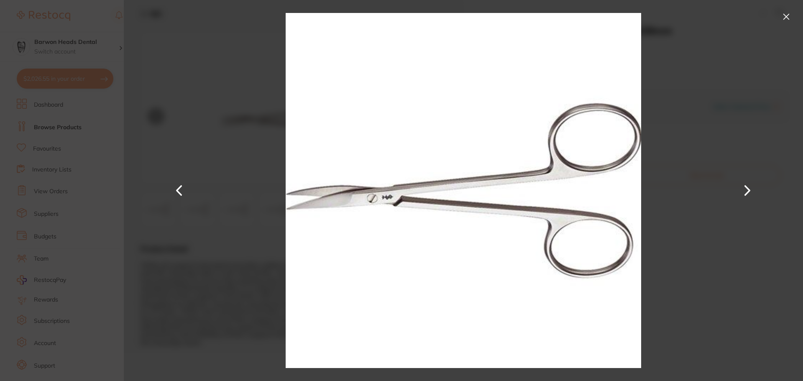
click at [791, 17] on button at bounding box center [785, 16] width 13 height 13
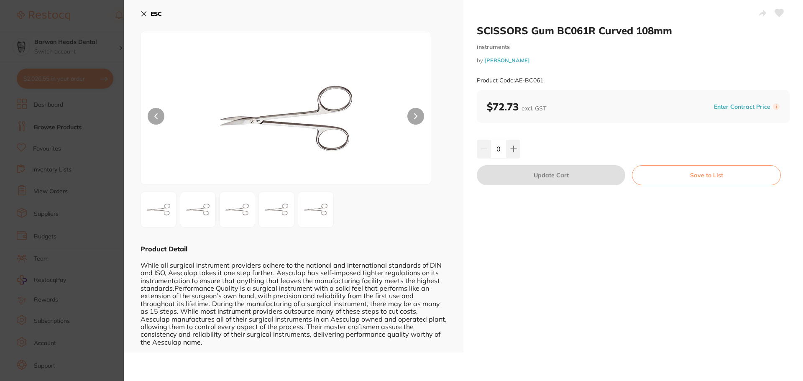
click at [144, 13] on icon at bounding box center [144, 14] width 5 height 5
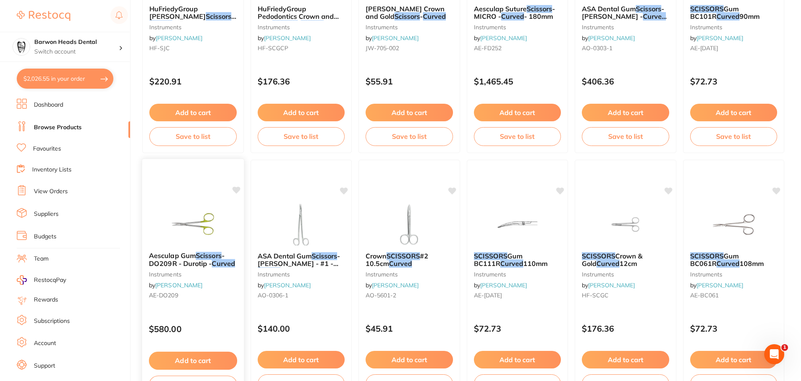
scroll to position [209, 0]
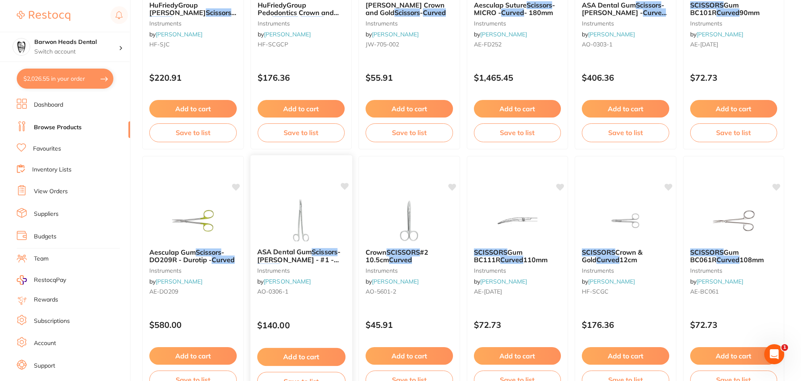
click at [316, 208] on img at bounding box center [300, 220] width 55 height 42
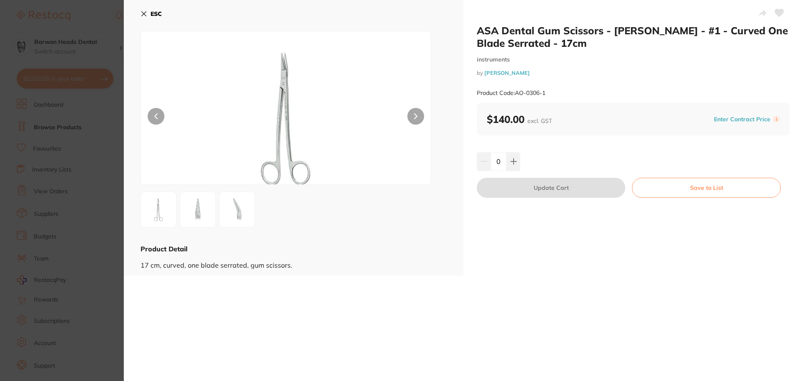
click at [190, 219] on img at bounding box center [198, 209] width 30 height 30
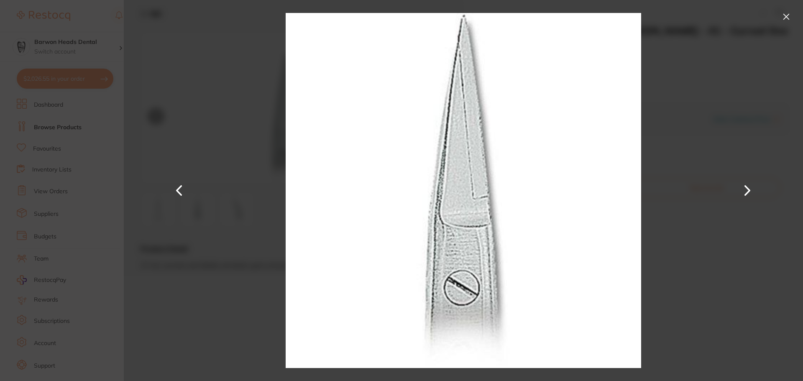
click at [787, 17] on button at bounding box center [785, 16] width 13 height 13
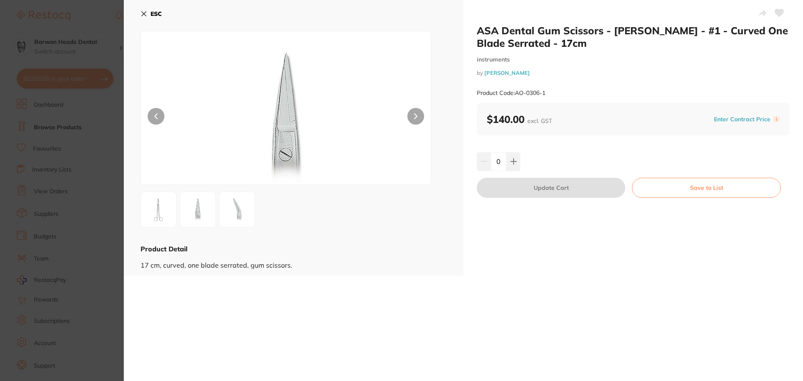
click at [146, 16] on icon at bounding box center [144, 14] width 5 height 5
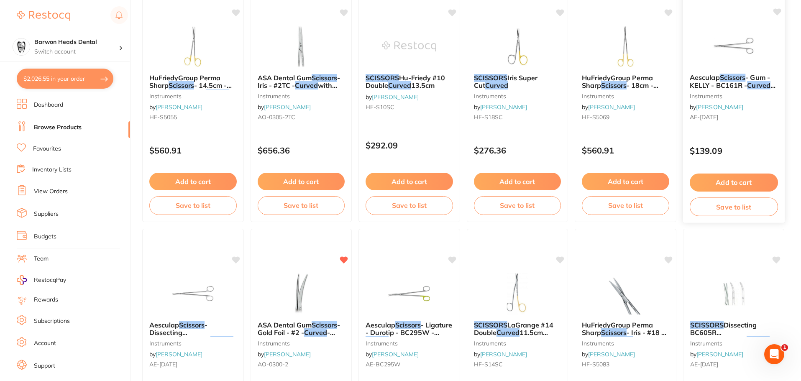
scroll to position [711, 0]
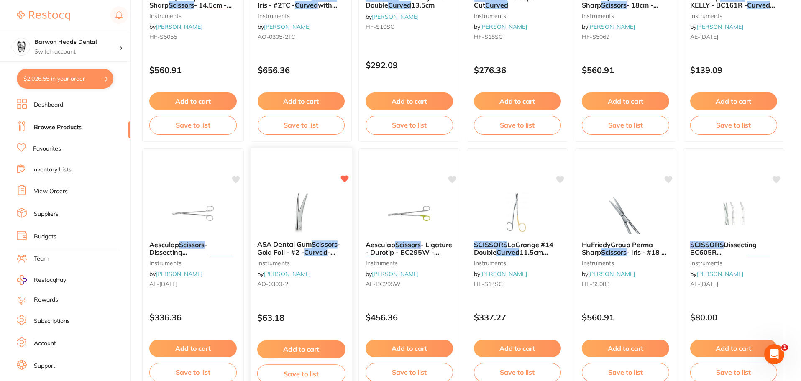
click at [298, 227] on img at bounding box center [300, 212] width 55 height 42
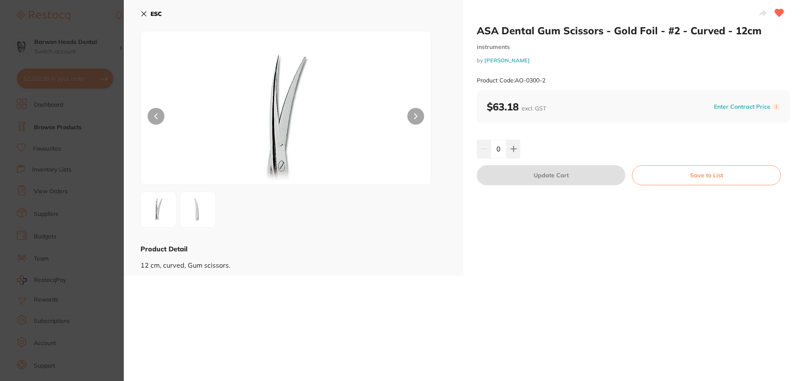
click at [192, 202] on img at bounding box center [198, 209] width 30 height 30
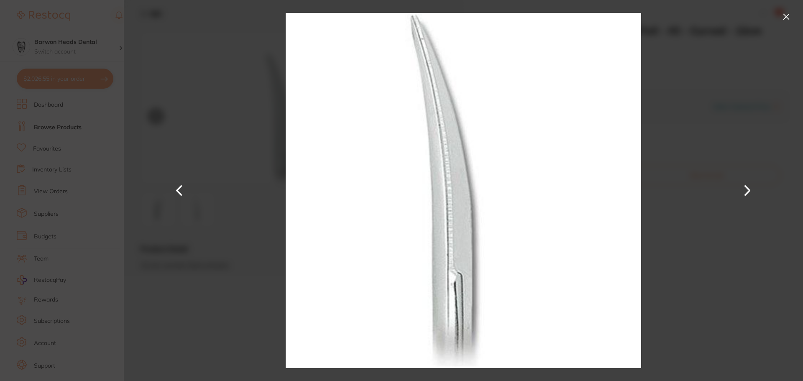
click at [749, 194] on button at bounding box center [747, 190] width 20 height 191
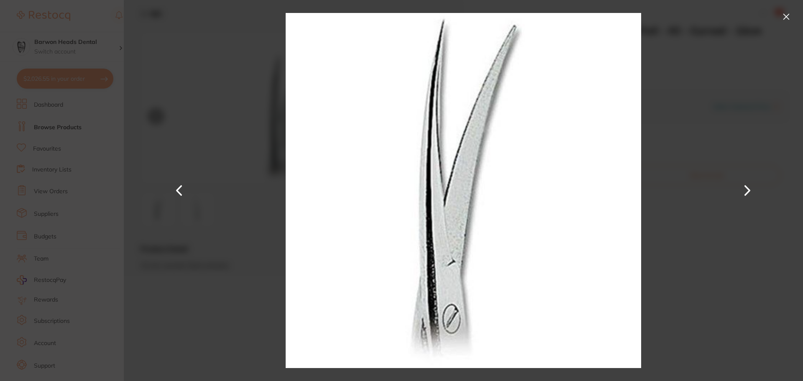
click at [749, 194] on button at bounding box center [747, 190] width 20 height 191
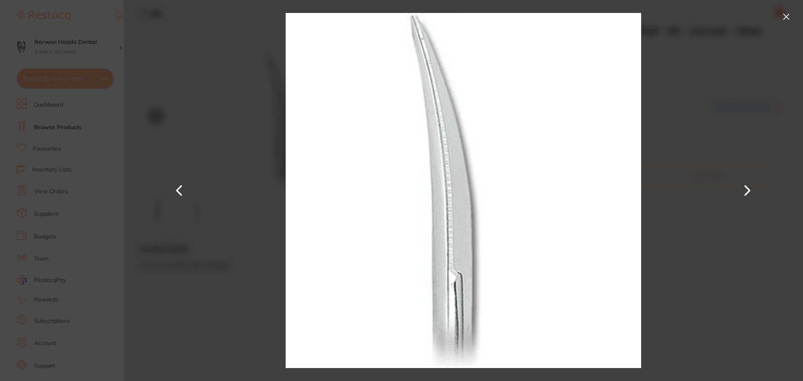
click at [787, 13] on button at bounding box center [785, 16] width 13 height 13
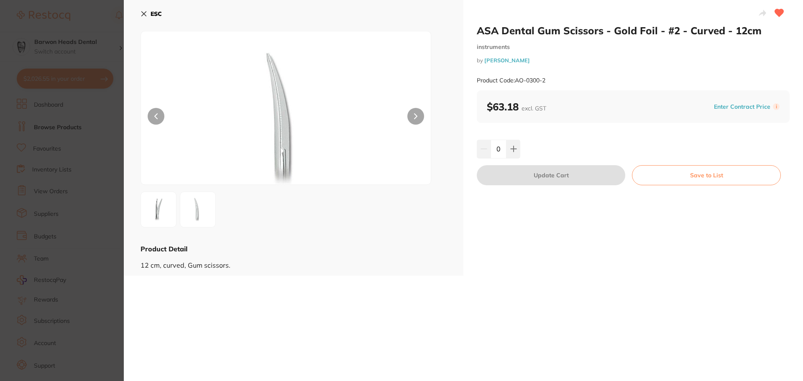
click at [656, 320] on div "ASA Dental Gum Scissors - Gold Foil - #2 - Curved - 12cm instruments by [PERSON…" at bounding box center [463, 190] width 679 height 381
click at [515, 151] on button at bounding box center [513, 149] width 14 height 18
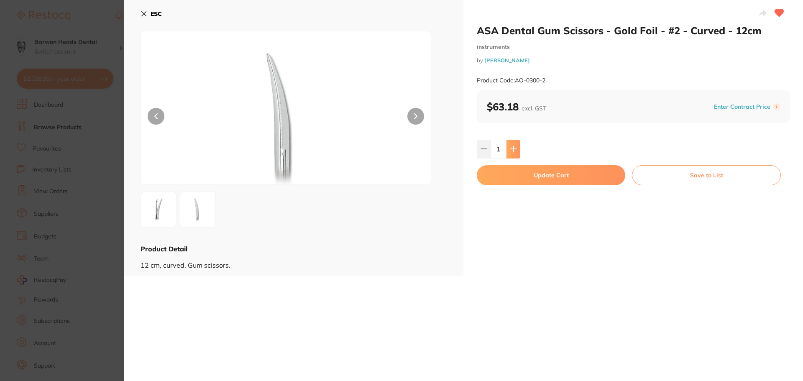
click at [515, 151] on button at bounding box center [513, 149] width 14 height 18
type input "2"
click at [598, 168] on button "Update Cart" at bounding box center [551, 175] width 148 height 20
checkbox input "false"
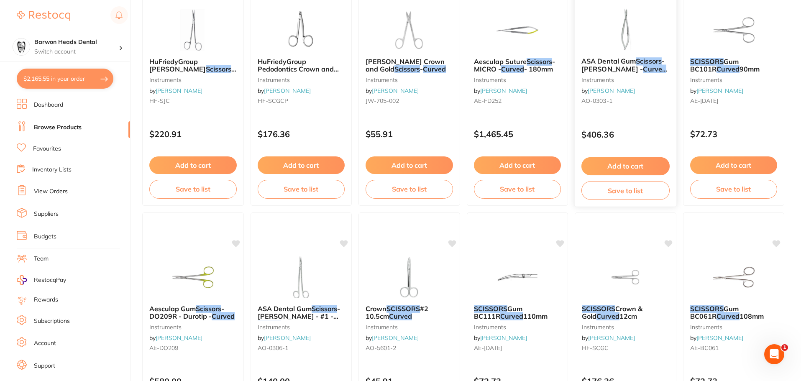
scroll to position [167, 0]
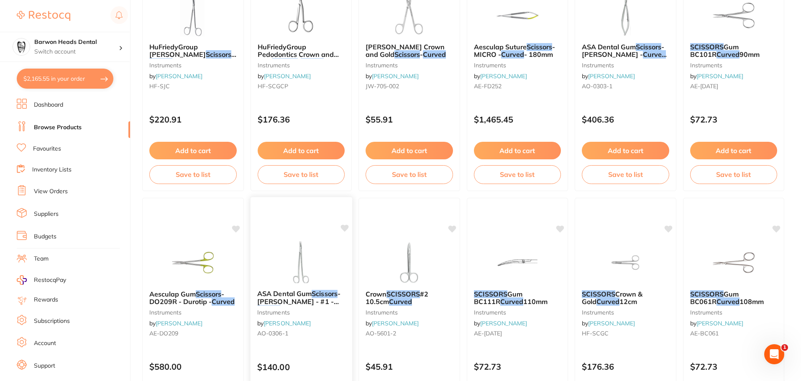
click at [288, 277] on img at bounding box center [300, 262] width 55 height 42
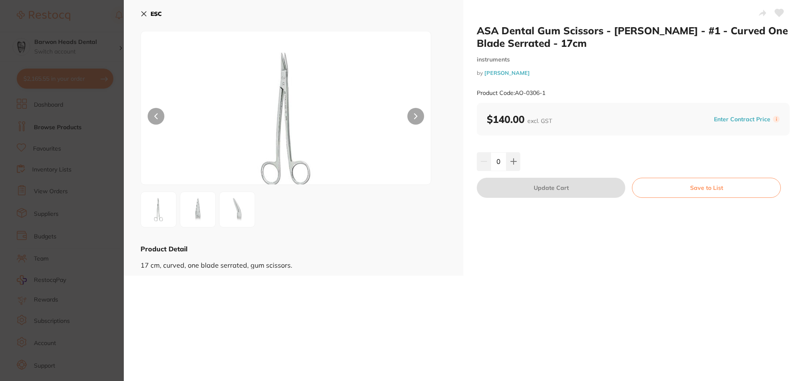
click at [204, 206] on img at bounding box center [198, 209] width 30 height 30
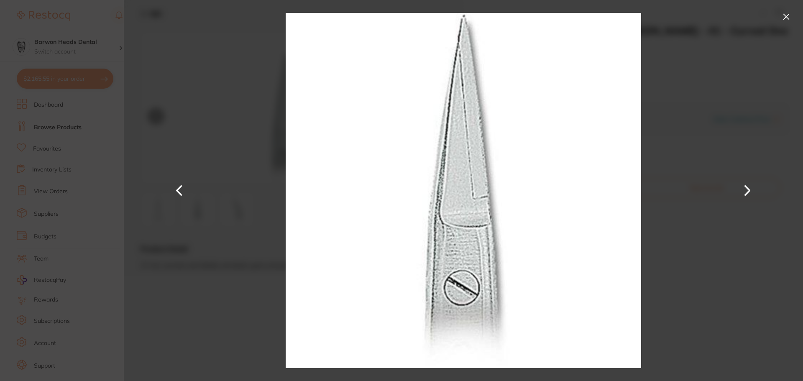
click at [752, 184] on button at bounding box center [747, 190] width 20 height 191
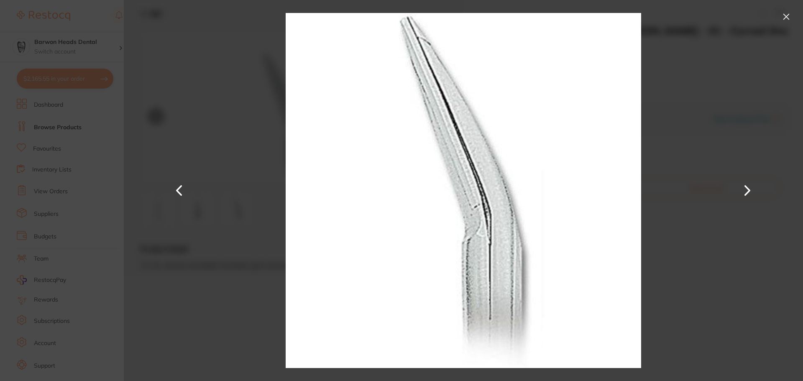
click at [790, 13] on button at bounding box center [785, 16] width 13 height 13
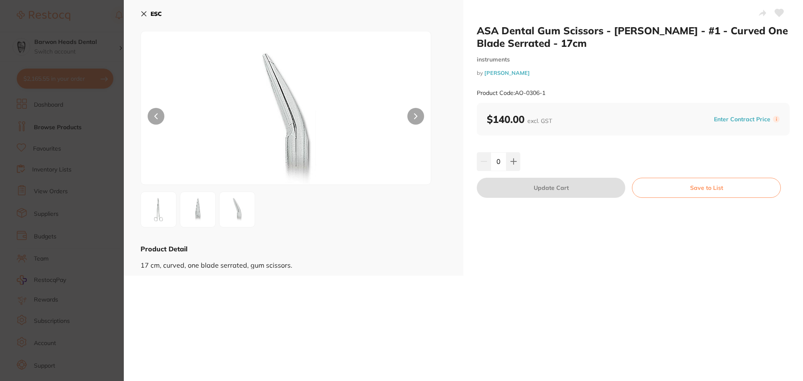
click at [150, 13] on button "ESC" at bounding box center [150, 14] width 21 height 14
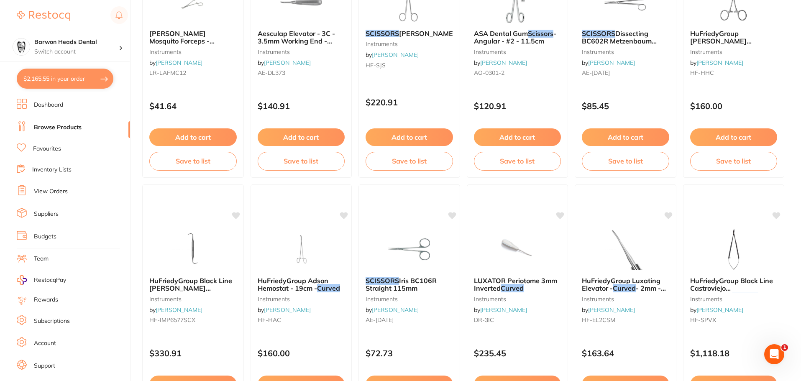
scroll to position [1412, 0]
